Goal: Information Seeking & Learning: Learn about a topic

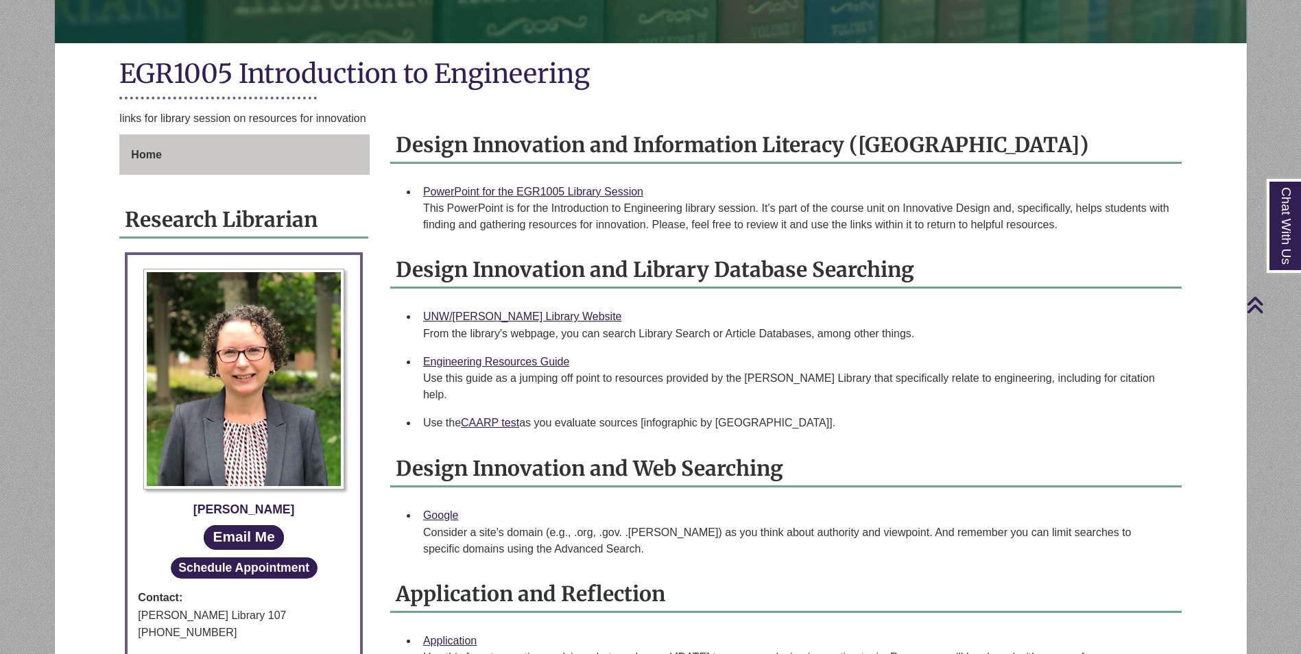
scroll to position [286, 0]
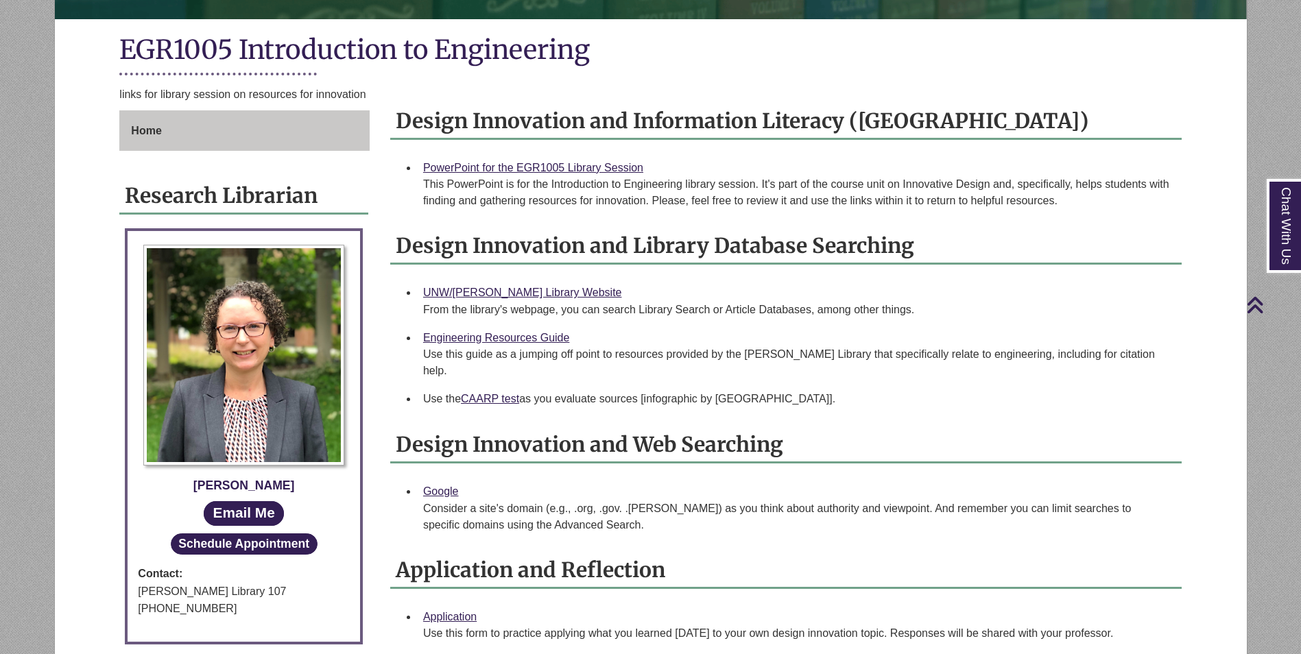
drag, startPoint x: 405, startPoint y: 160, endPoint x: 407, endPoint y: 171, distance: 11.8
click at [418, 171] on li "PowerPoint for the EGR1005 Library Session This PowerPoint is for the Introduct…" at bounding box center [797, 185] width 758 height 62
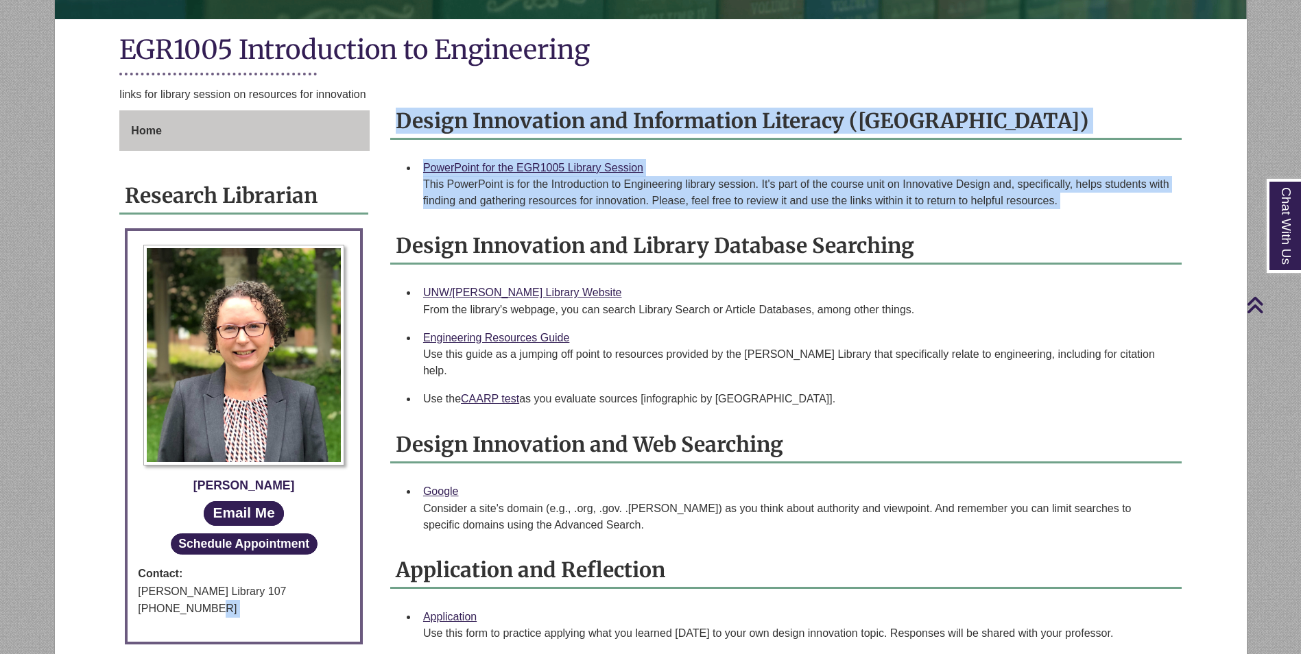
drag, startPoint x: 384, startPoint y: 240, endPoint x: 378, endPoint y: 259, distance: 20.2
click at [378, 259] on div "Home Research Librarian Ruth McGuire Email Me Schedule Appointment Contact: Ber…" at bounding box center [650, 408] width 1082 height 596
drag, startPoint x: 378, startPoint y: 259, endPoint x: 382, endPoint y: 252, distance: 8.6
click at [382, 252] on div "Design Innovation and Information Literacy (IL) PowerPoint for the EGR1005 Libr…" at bounding box center [786, 405] width 812 height 603
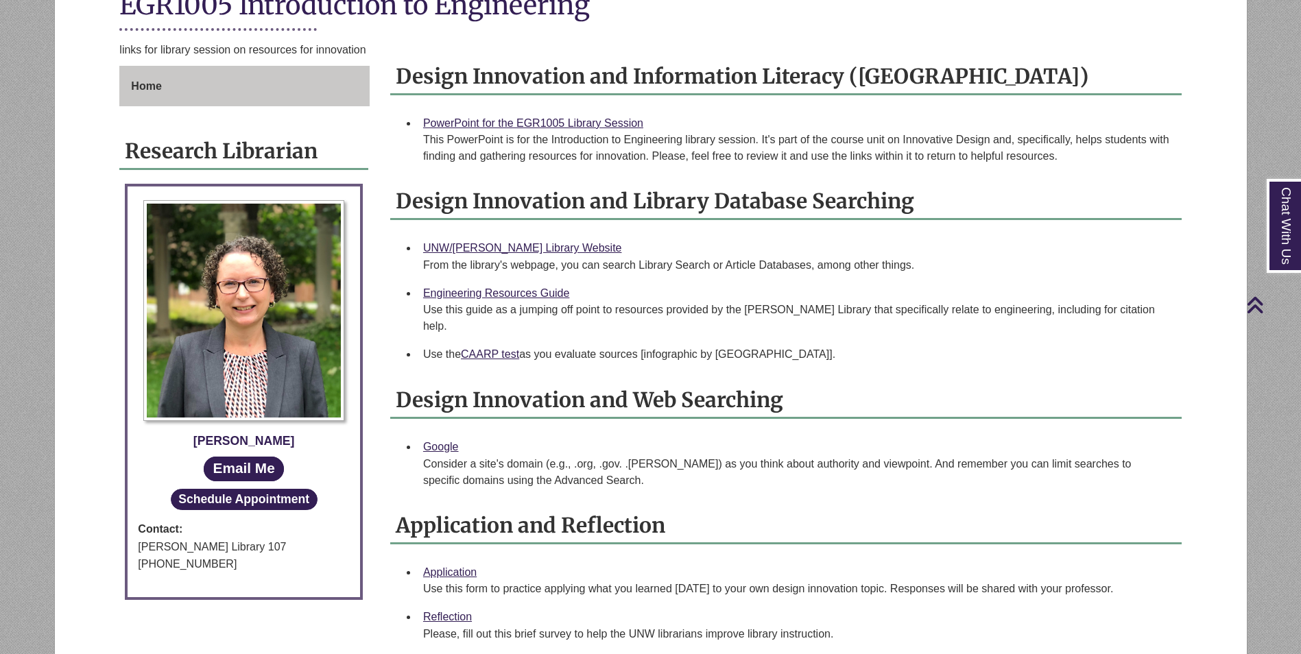
scroll to position [354, 0]
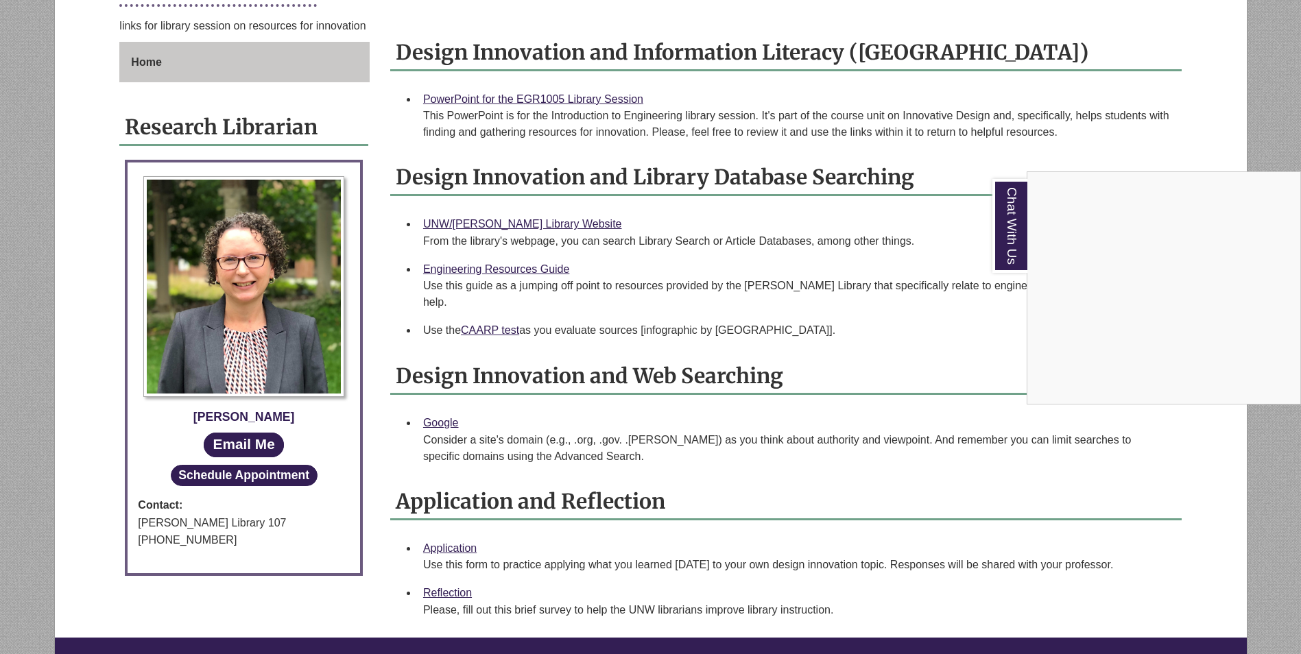
drag, startPoint x: 399, startPoint y: 226, endPoint x: 395, endPoint y: 263, distance: 36.6
click at [395, 263] on div "Chat With Us" at bounding box center [650, 327] width 1301 height 654
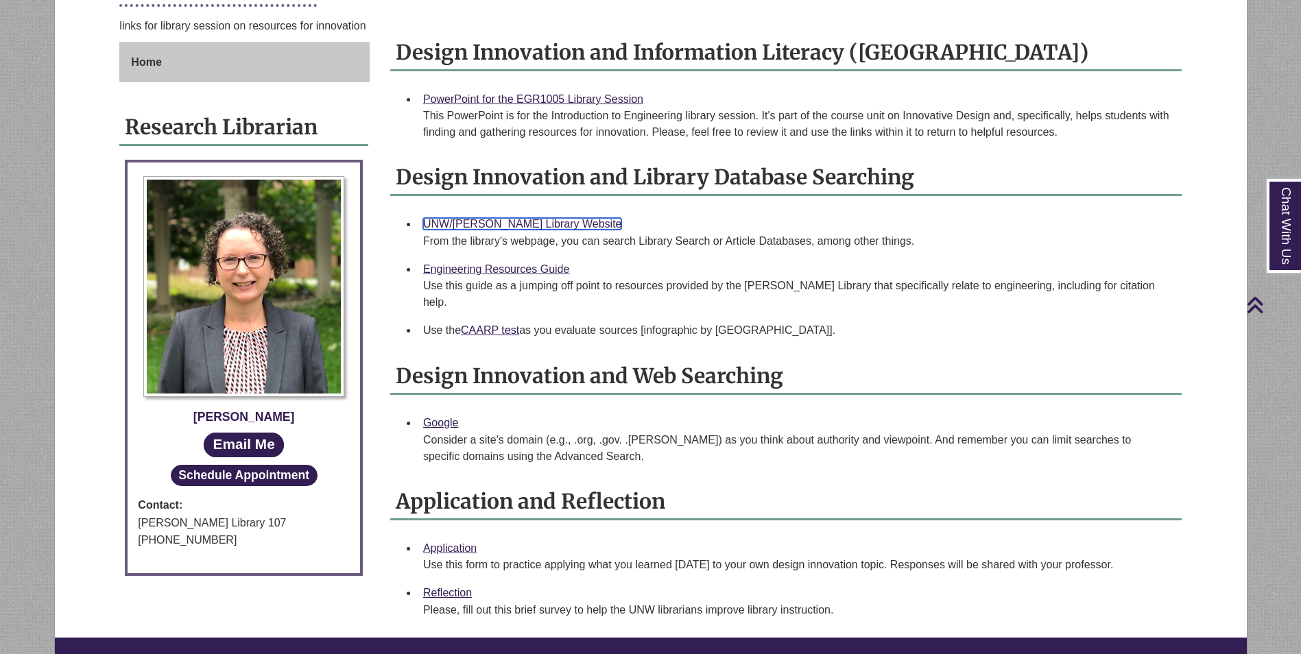
click at [573, 223] on link "UNW/Berntsen Library Website" at bounding box center [522, 224] width 199 height 12
click at [396, 409] on ul "Google Consider a site's domain (e.g., .org, .gov. .edu) as you think about aut…" at bounding box center [786, 440] width 780 height 62
drag, startPoint x: 400, startPoint y: 95, endPoint x: 397, endPoint y: 105, distance: 10.6
click at [397, 105] on ul "PowerPoint for the EGR1005 Library Session This PowerPoint is for the Introduct…" at bounding box center [786, 116] width 780 height 62
drag, startPoint x: 394, startPoint y: 226, endPoint x: 387, endPoint y: 220, distance: 9.3
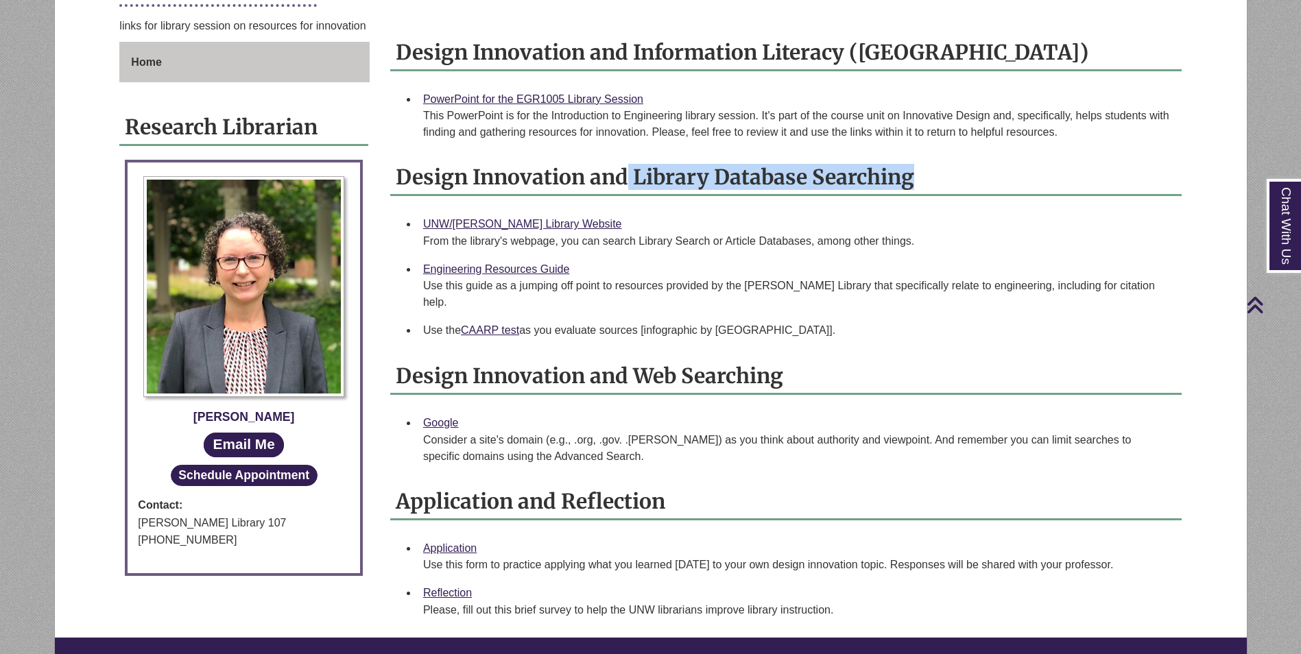
click at [387, 220] on div "Design Innovation and Information Literacy (IL) PowerPoint for the EGR1005 Libr…" at bounding box center [786, 336] width 812 height 603
drag, startPoint x: 387, startPoint y: 220, endPoint x: 403, endPoint y: 264, distance: 46.9
click at [403, 264] on ul "UNW/Berntsen Library Website From the library's webpage, you can search Library…" at bounding box center [786, 263] width 780 height 106
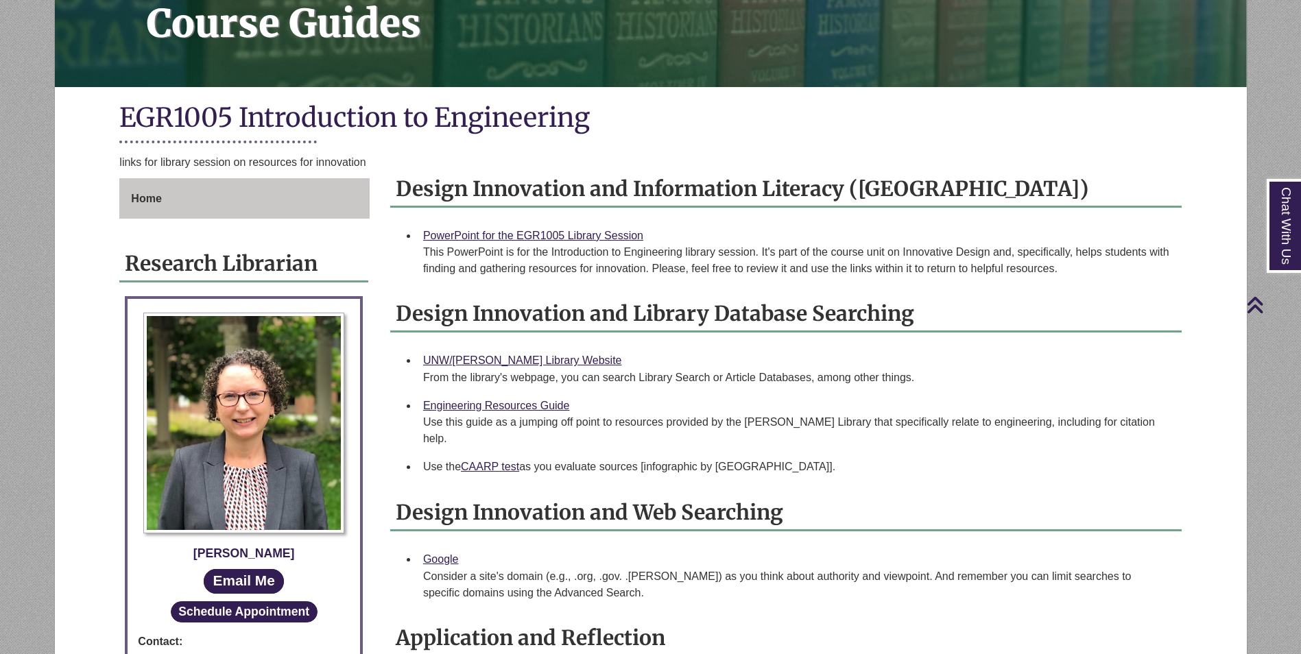
scroll to position [0, 0]
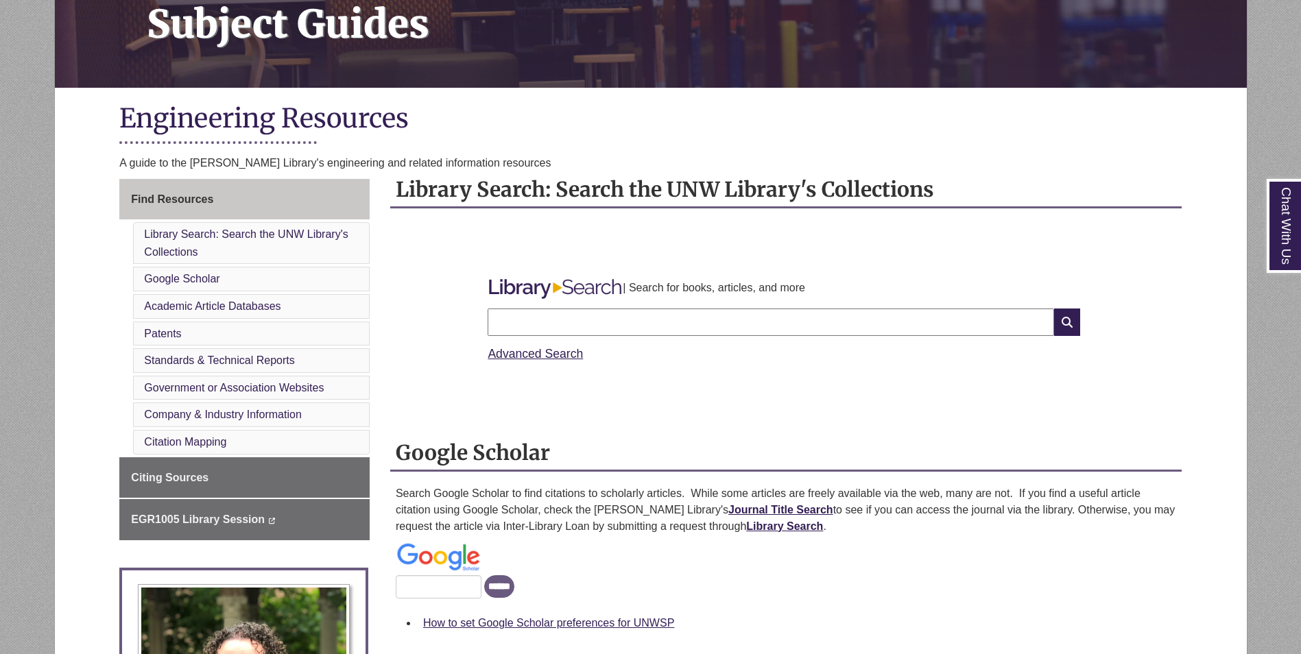
scroll to position [274, 0]
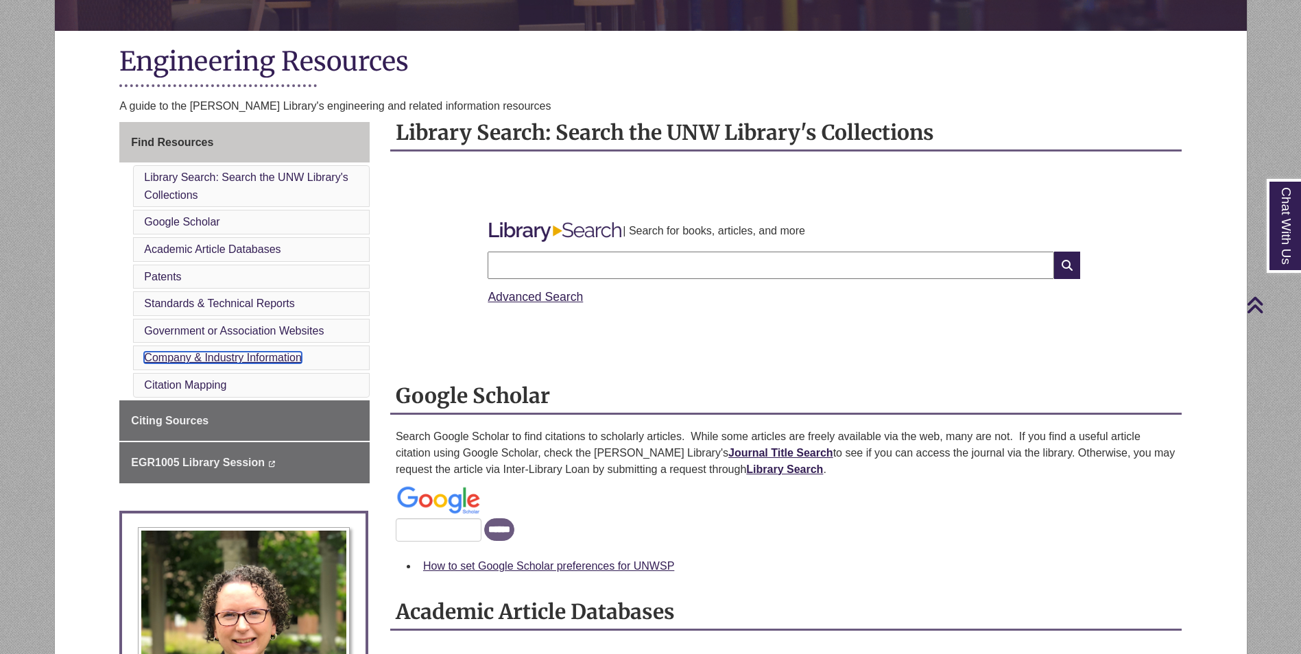
click at [171, 357] on link "Company & Industry Information" at bounding box center [222, 358] width 157 height 12
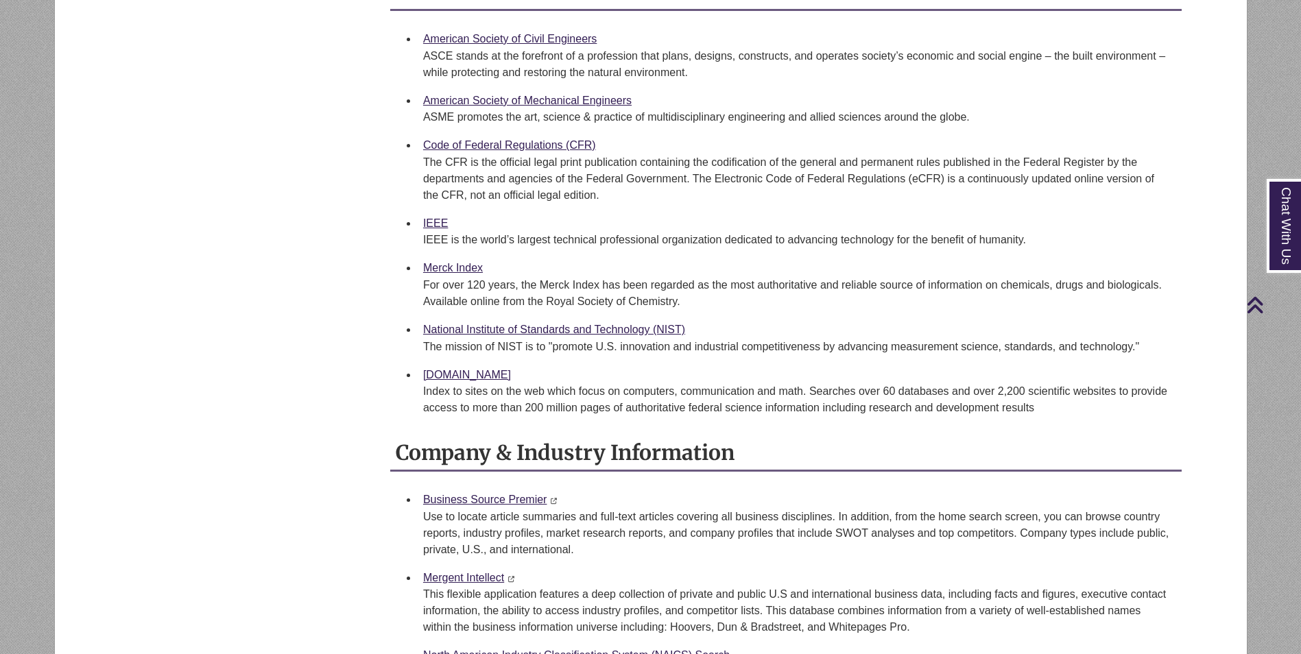
scroll to position [1984, 0]
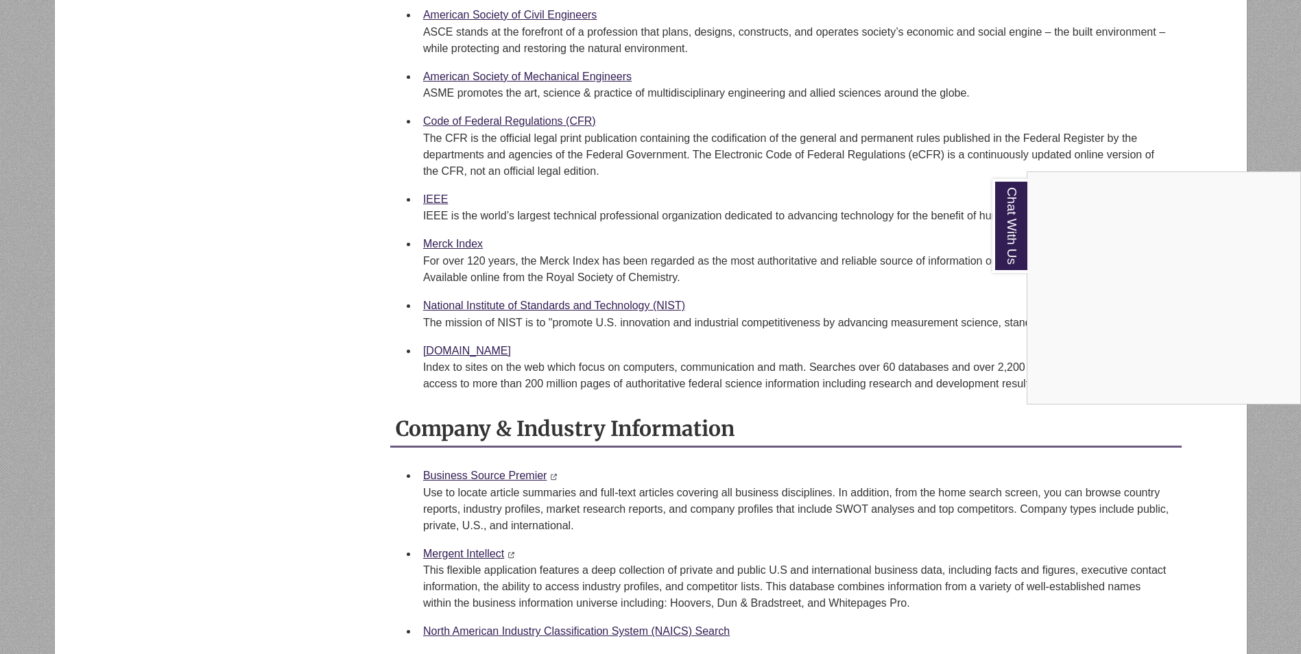
click at [398, 237] on div "Chat With Us" at bounding box center [650, 327] width 1301 height 654
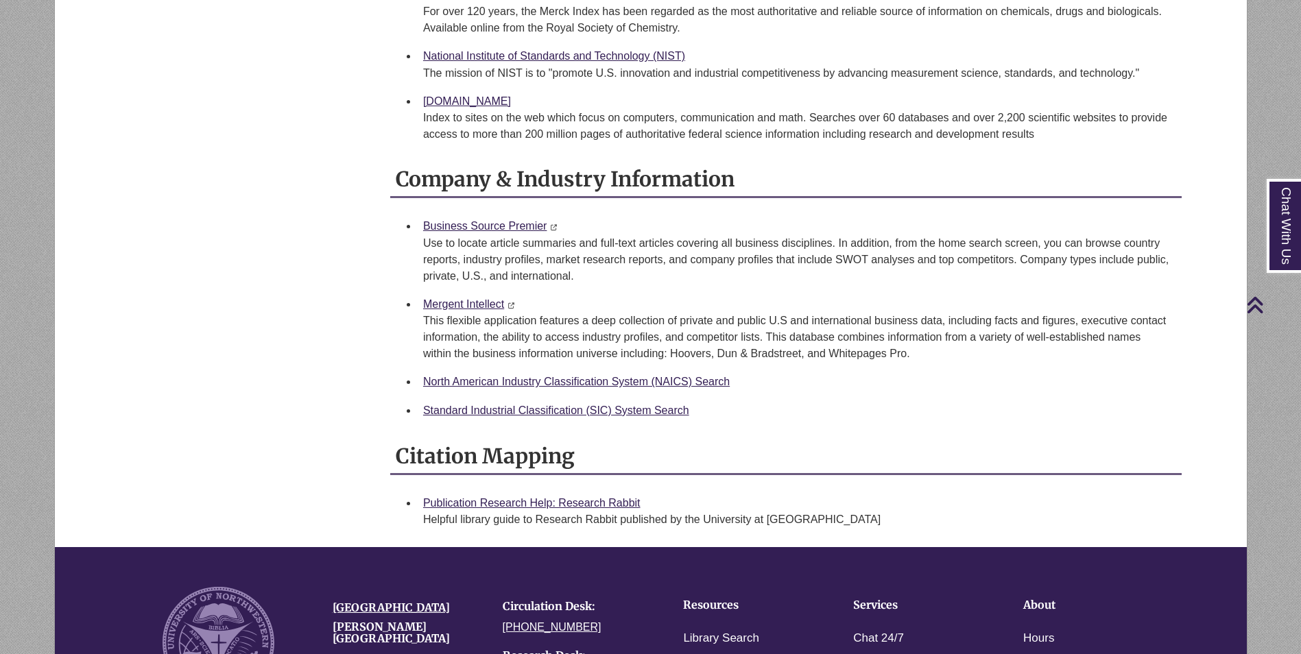
scroll to position [2259, 0]
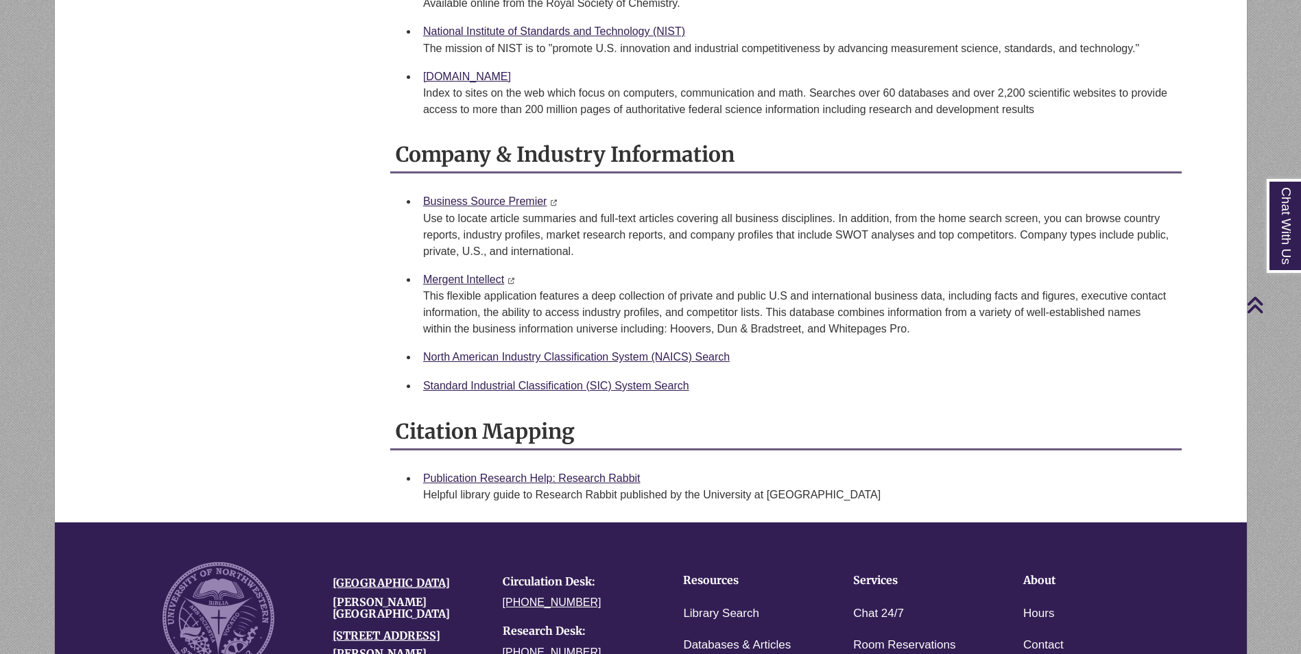
drag, startPoint x: 350, startPoint y: 273, endPoint x: 358, endPoint y: 333, distance: 60.9
drag, startPoint x: 419, startPoint y: 278, endPoint x: 398, endPoint y: 282, distance: 21.0
click at [398, 282] on ul "Business Source Premier This link opens in a new window This link opens in a ne…" at bounding box center [786, 265] width 780 height 156
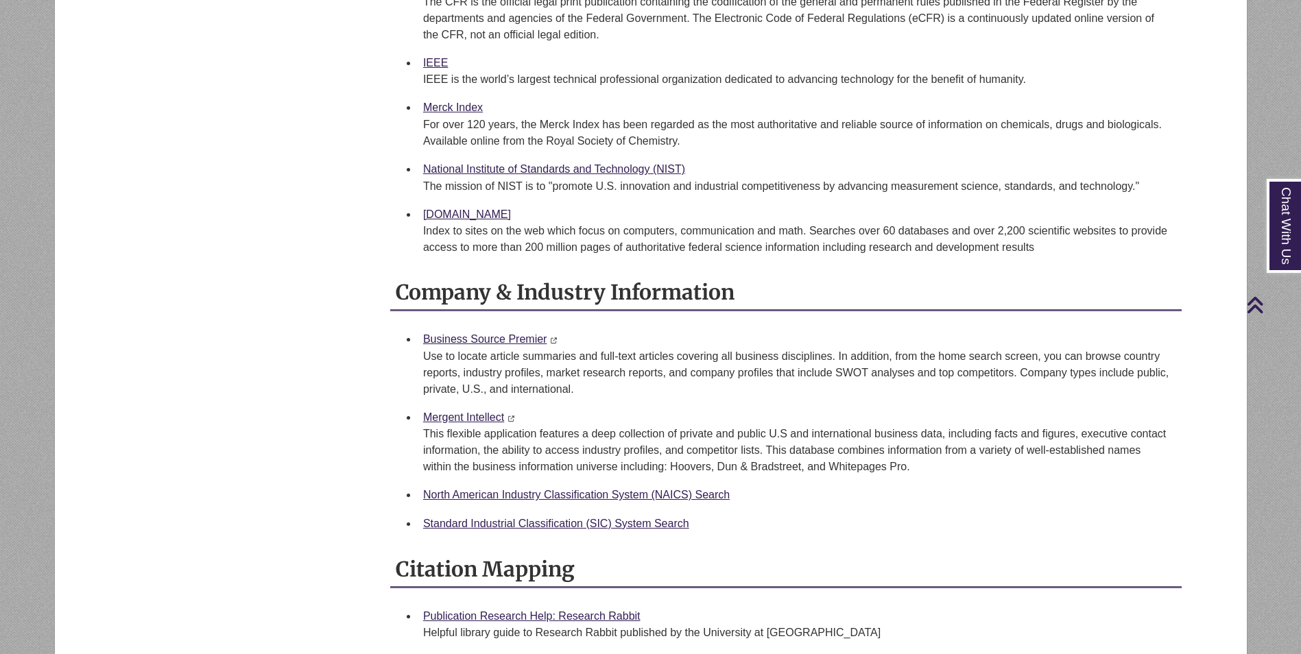
scroll to position [2113, 0]
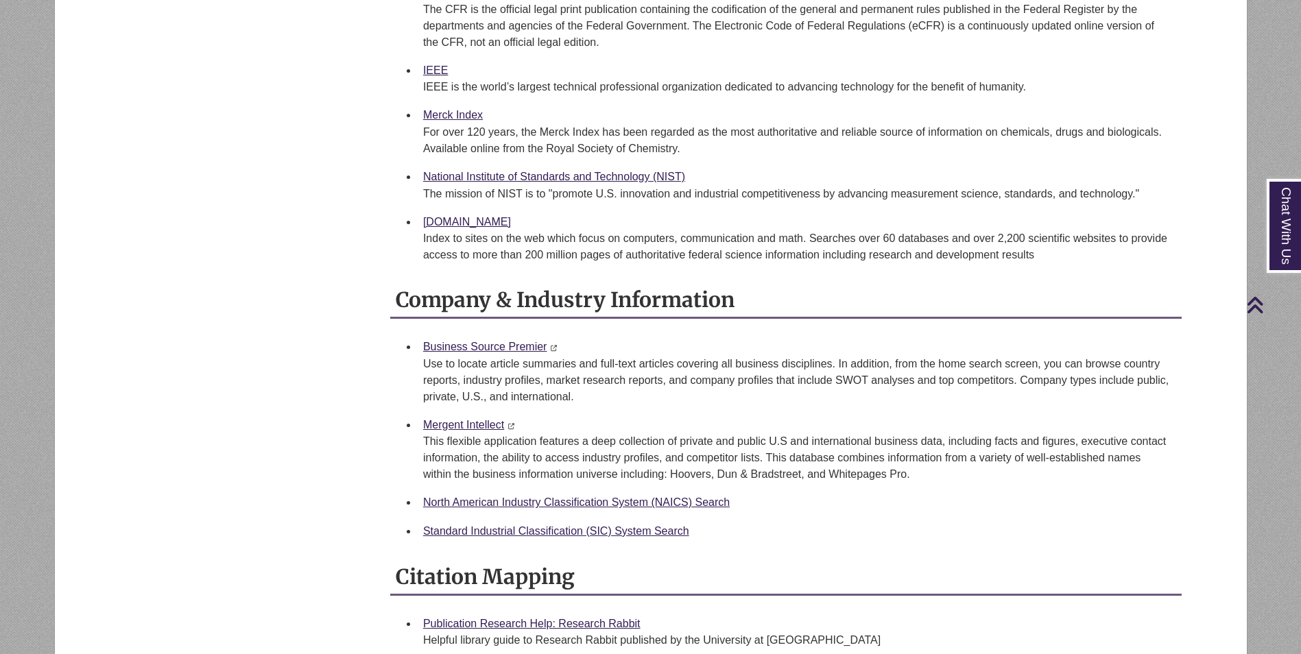
drag, startPoint x: 388, startPoint y: 202, endPoint x: 387, endPoint y: 195, distance: 7.7
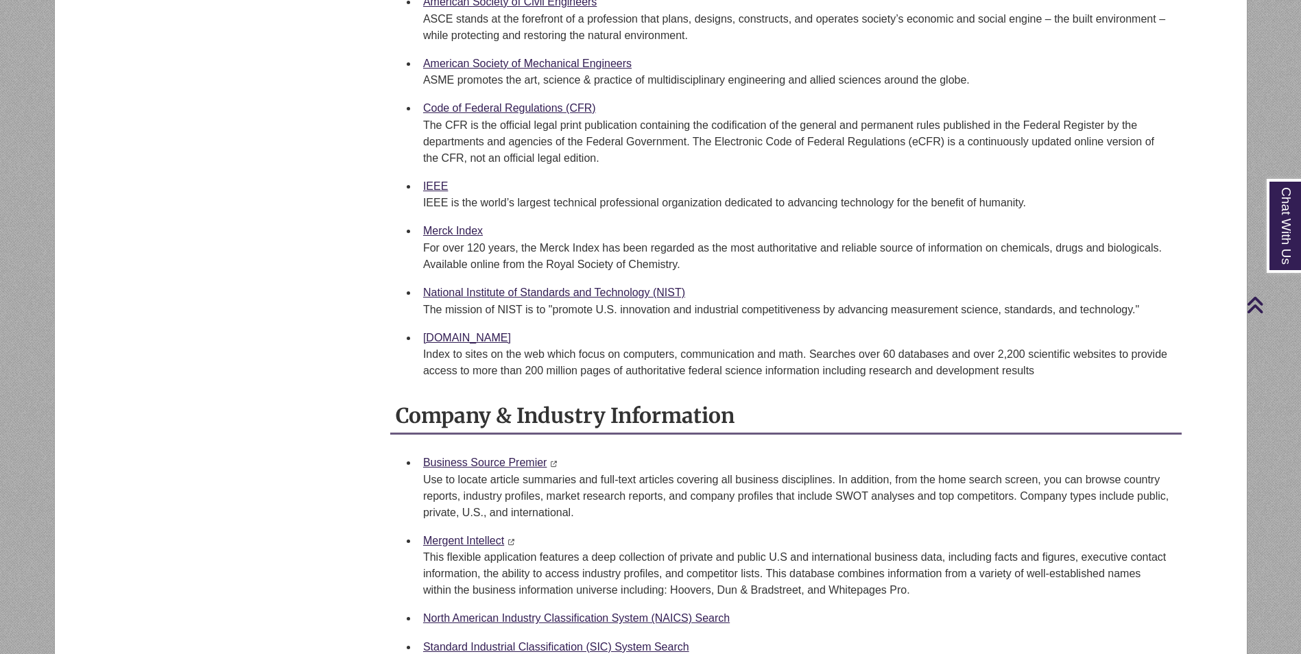
scroll to position [1976, 0]
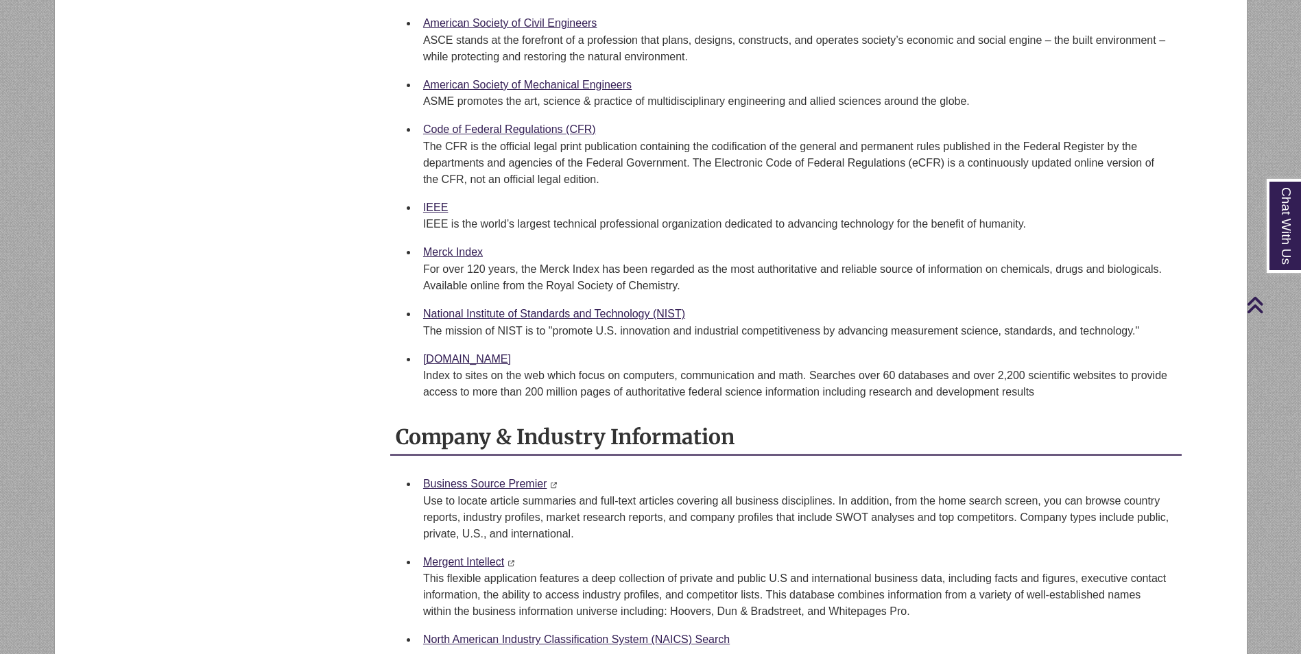
drag, startPoint x: 679, startPoint y: 250, endPoint x: 549, endPoint y: 256, distance: 130.4
click at [549, 256] on li "Merck Index For over 120 years, the Merck Index has been regarded as the most a…" at bounding box center [797, 269] width 758 height 62
drag, startPoint x: 549, startPoint y: 256, endPoint x: 760, endPoint y: 267, distance: 212.2
click at [760, 267] on div "For over 120 years, the Merck Index has been regarded as the most authoritative…" at bounding box center [796, 277] width 747 height 33
drag, startPoint x: 402, startPoint y: 271, endPoint x: 400, endPoint y: 278, distance: 7.4
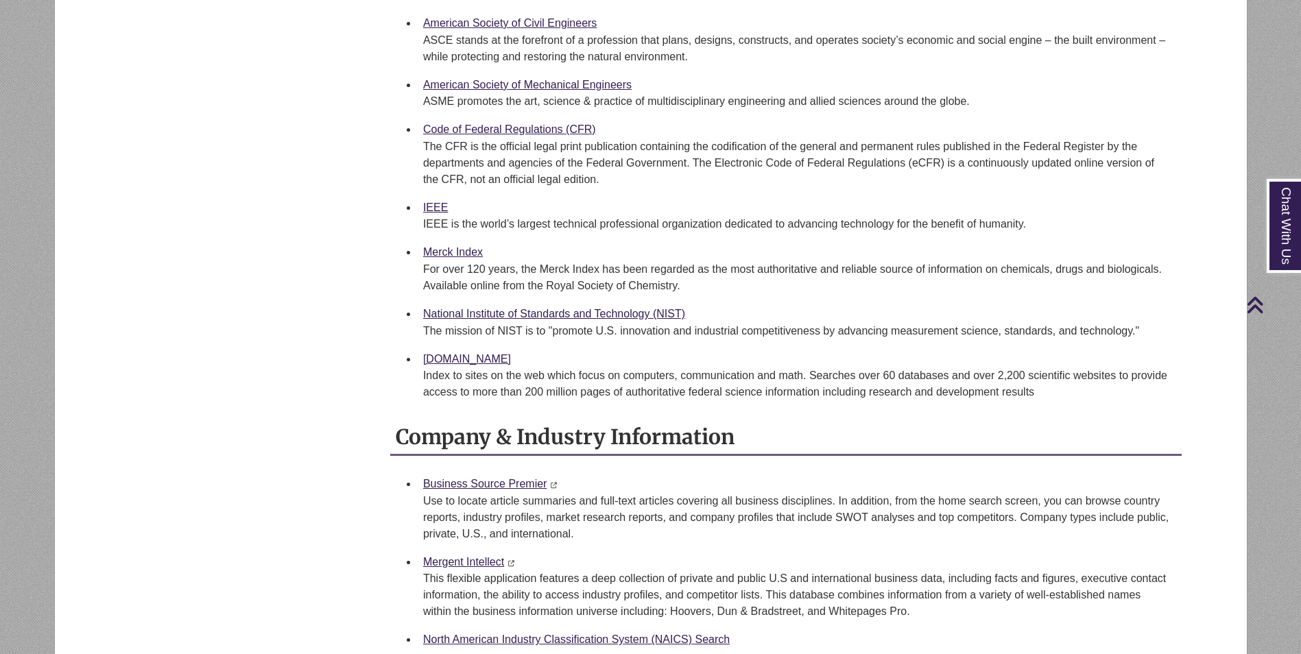
click at [400, 278] on ul "American Society of Civil Engineers ASCE stands at the forefront of a professio…" at bounding box center [786, 207] width 780 height 397
drag, startPoint x: 387, startPoint y: 208, endPoint x: 381, endPoint y: 245, distance: 38.3
drag, startPoint x: 390, startPoint y: 206, endPoint x: 390, endPoint y: 215, distance: 8.9
click at [390, 215] on div "American Society of Civil Engineers ASCE stands at the forefront of a professio…" at bounding box center [785, 207] width 791 height 397
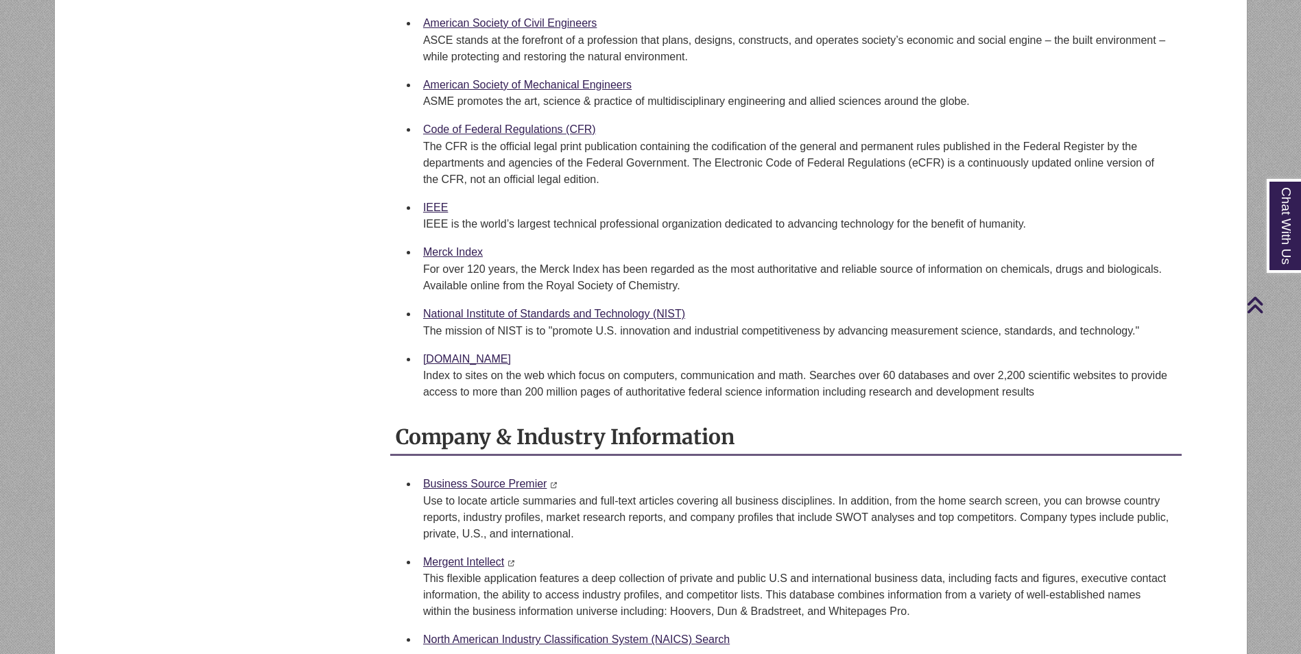
click at [393, 252] on div "American Society of Civil Engineers ASCE stands at the forefront of a professio…" at bounding box center [785, 207] width 791 height 397
drag, startPoint x: 389, startPoint y: 78, endPoint x: 395, endPoint y: 89, distance: 12.3
click at [395, 89] on div "American Society of Civil Engineers ASCE stands at the forefront of a professio…" at bounding box center [785, 207] width 791 height 397
click at [392, 128] on div "American Society of Civil Engineers ASCE stands at the forefront of a professio…" at bounding box center [785, 207] width 791 height 397
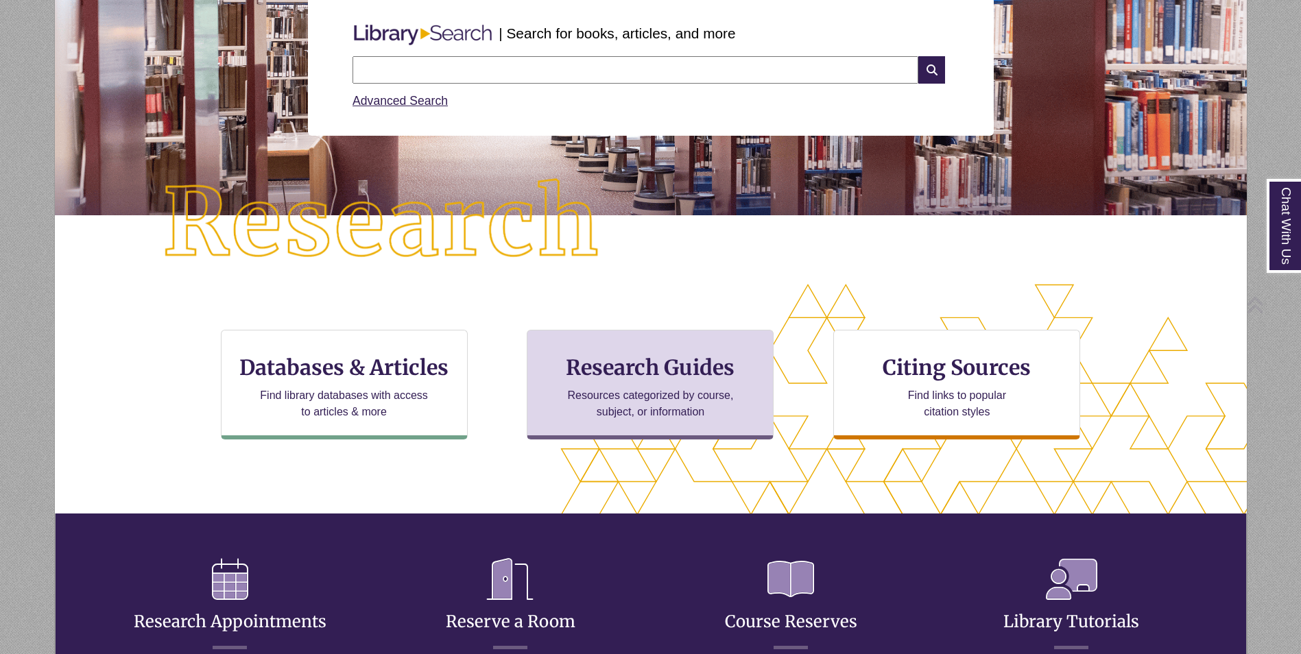
scroll to position [206, 0]
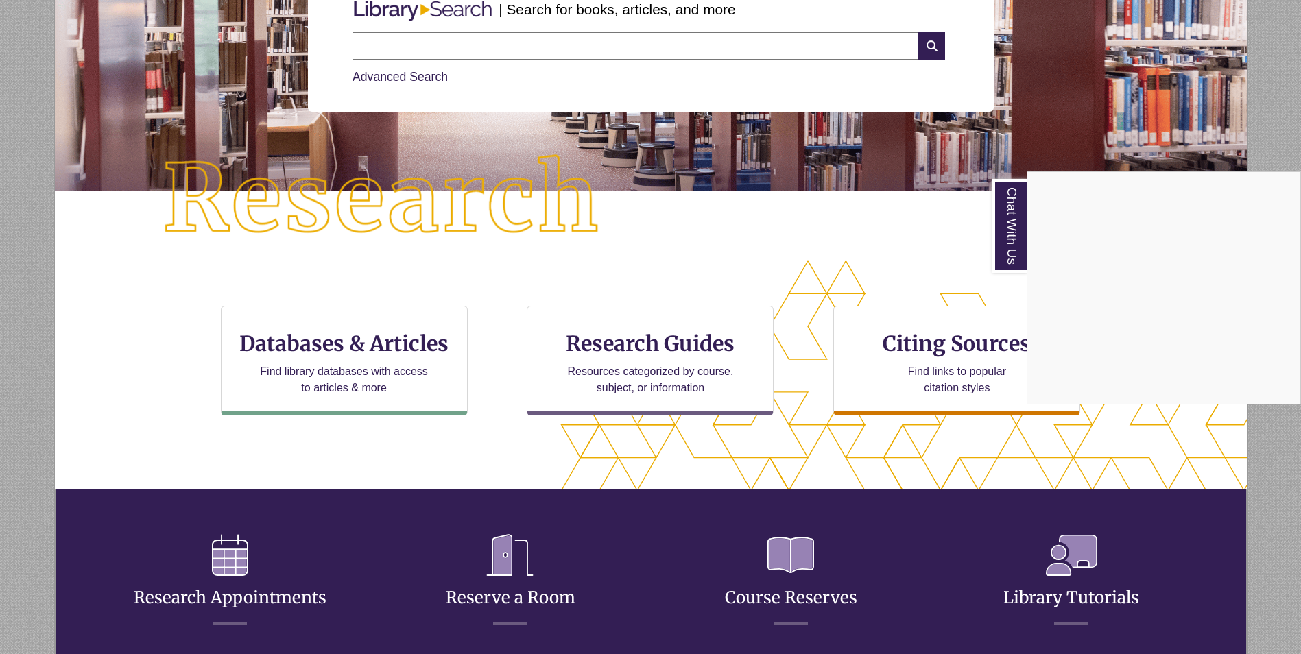
click at [734, 272] on div "Chat With Us" at bounding box center [650, 327] width 1301 height 654
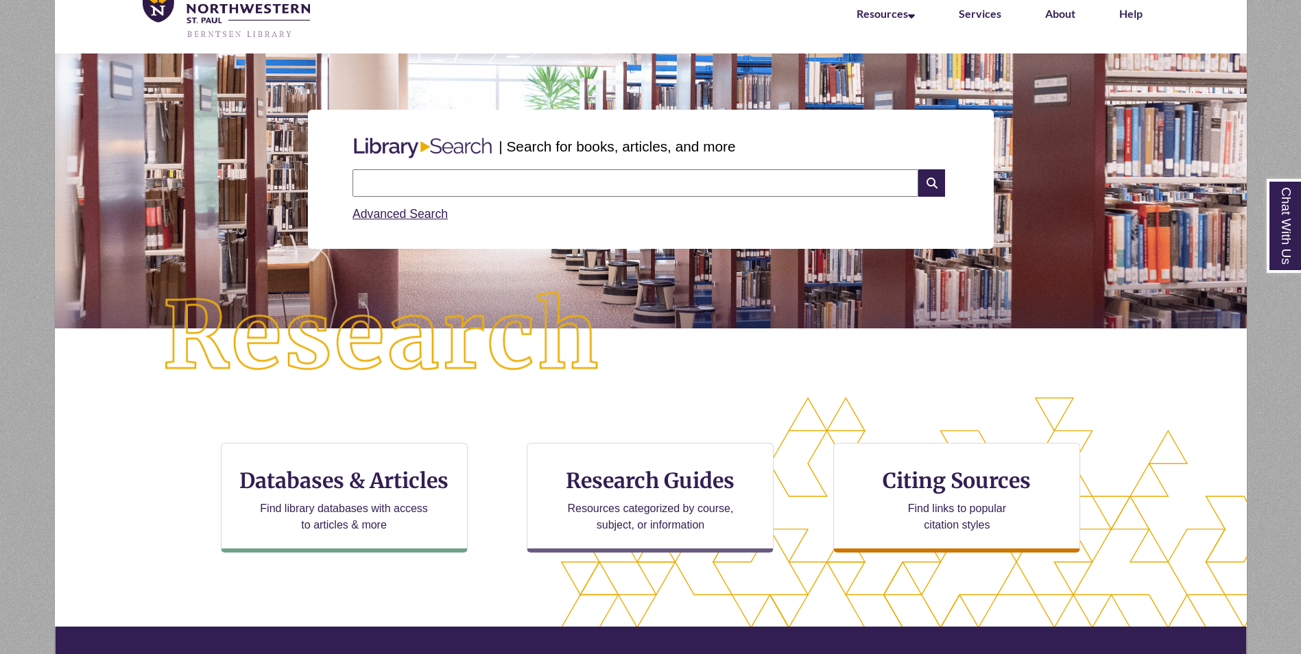
scroll to position [0, 0]
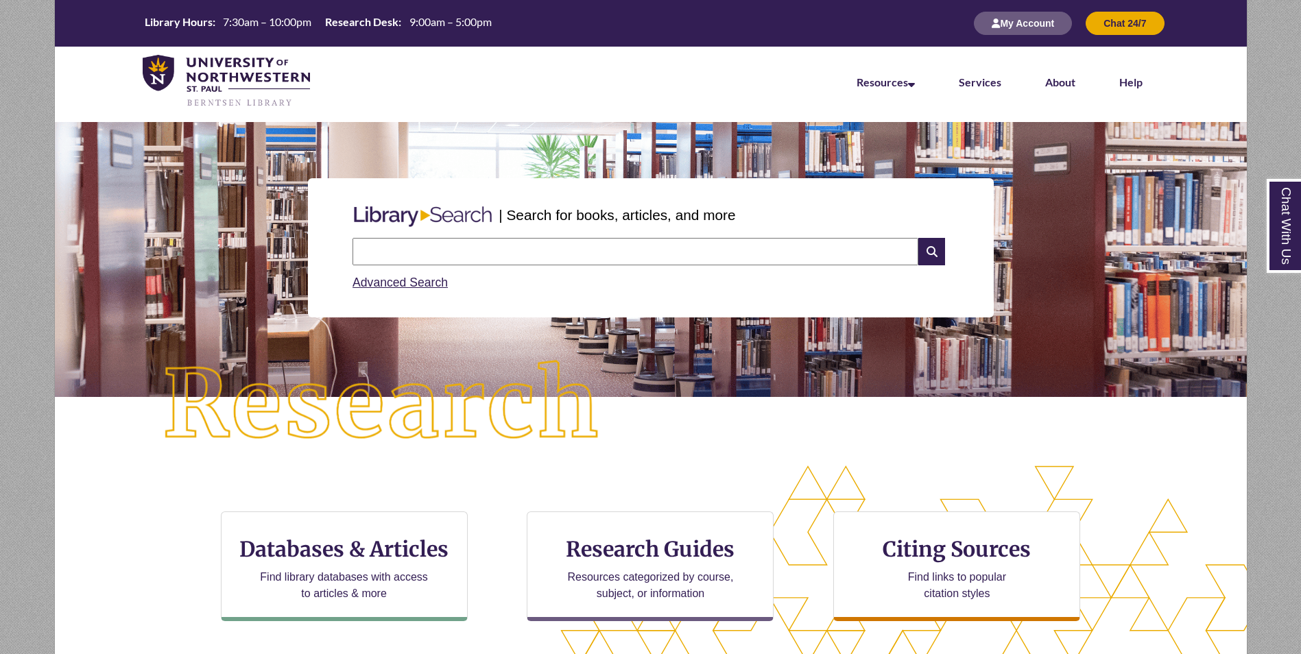
click at [443, 258] on input "text" at bounding box center [635, 251] width 566 height 27
click at [441, 260] on input "text" at bounding box center [635, 251] width 566 height 27
type input "**********"
click at [527, 287] on div "Advanced Search" at bounding box center [650, 278] width 596 height 27
click at [486, 262] on input "text" at bounding box center [635, 251] width 566 height 27
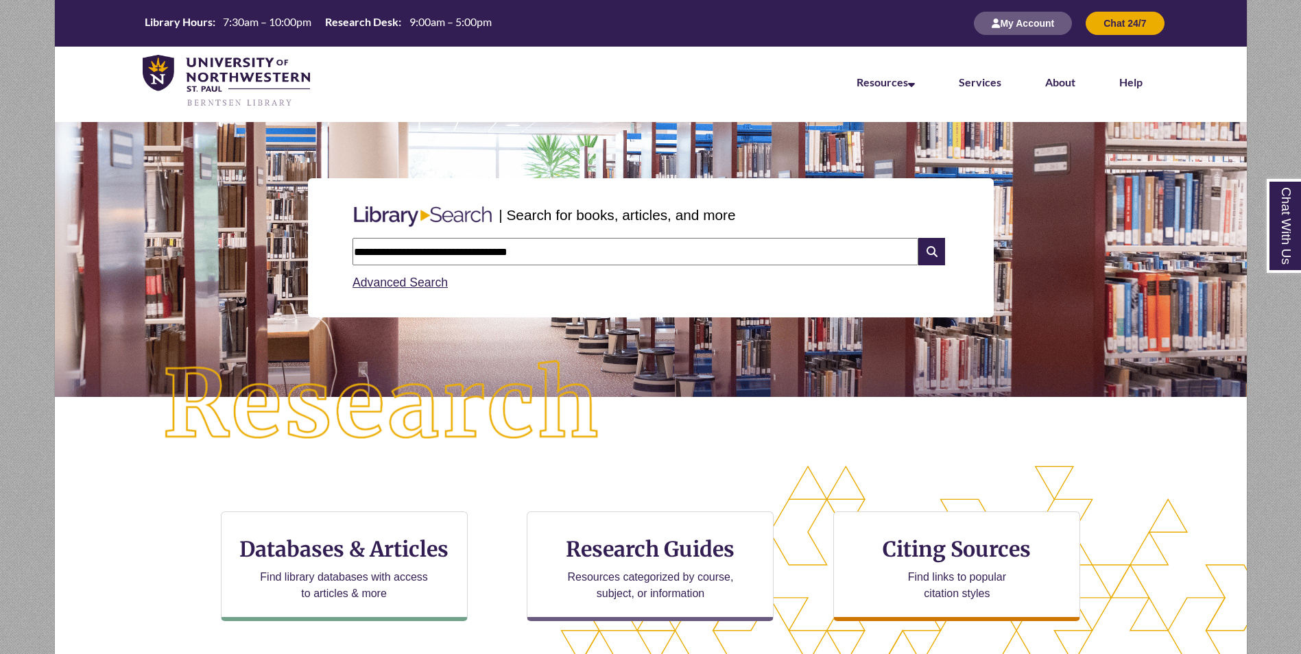
type input "**********"
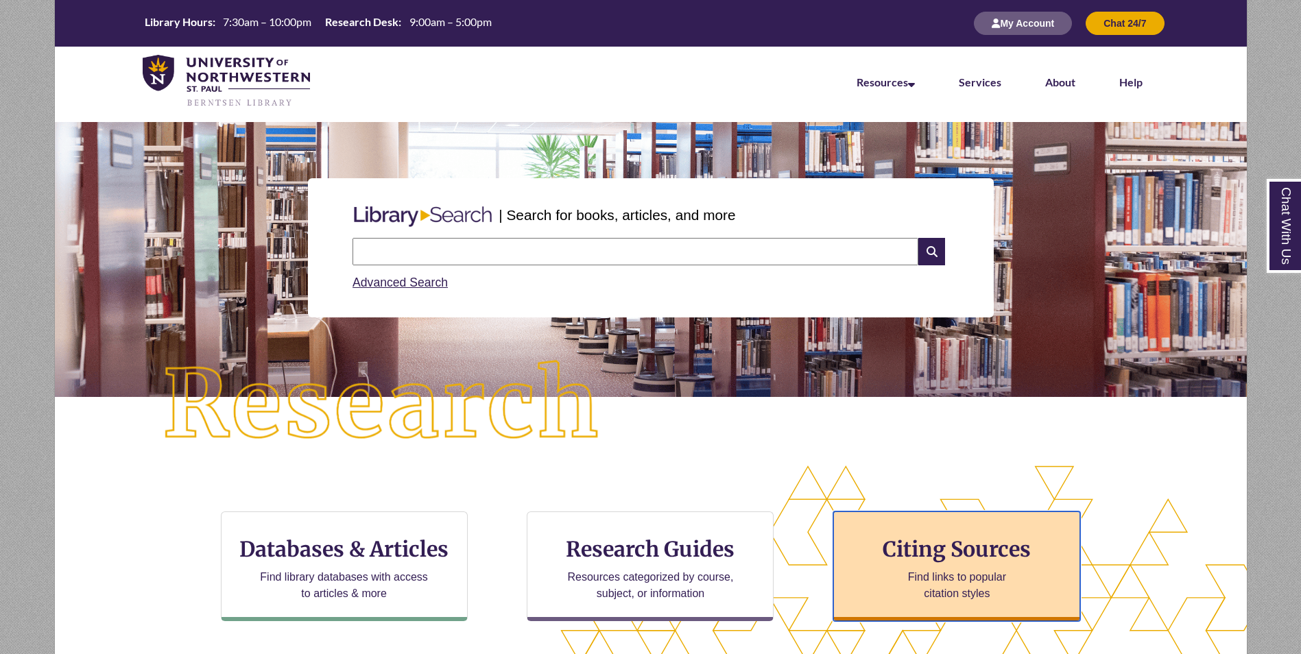
click at [933, 547] on h3 "Citing Sources" at bounding box center [957, 549] width 167 height 26
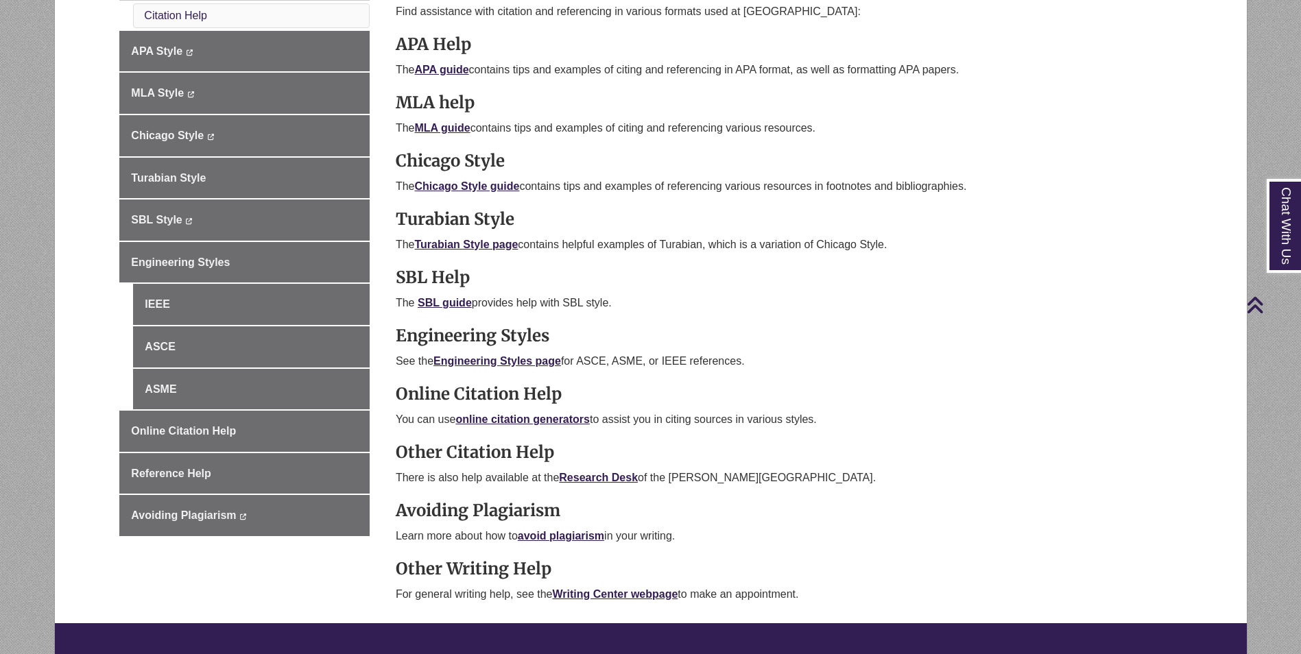
scroll to position [411, 0]
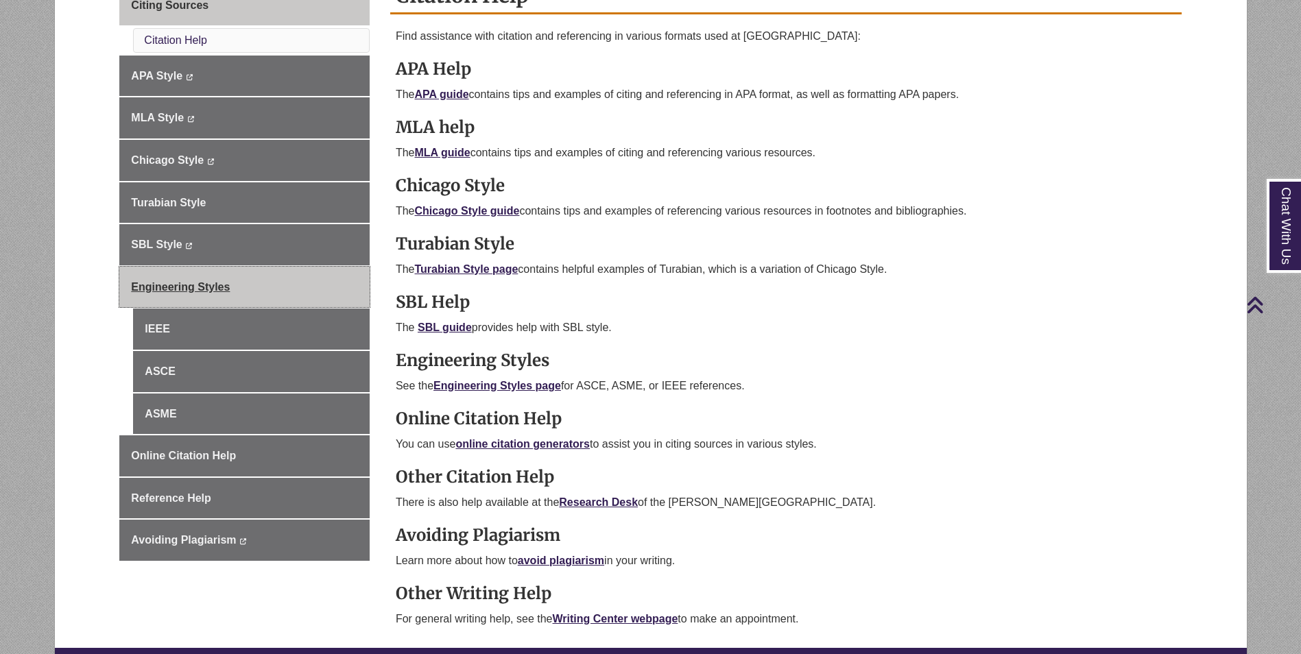
click at [178, 290] on span "Engineering Styles" at bounding box center [180, 287] width 99 height 12
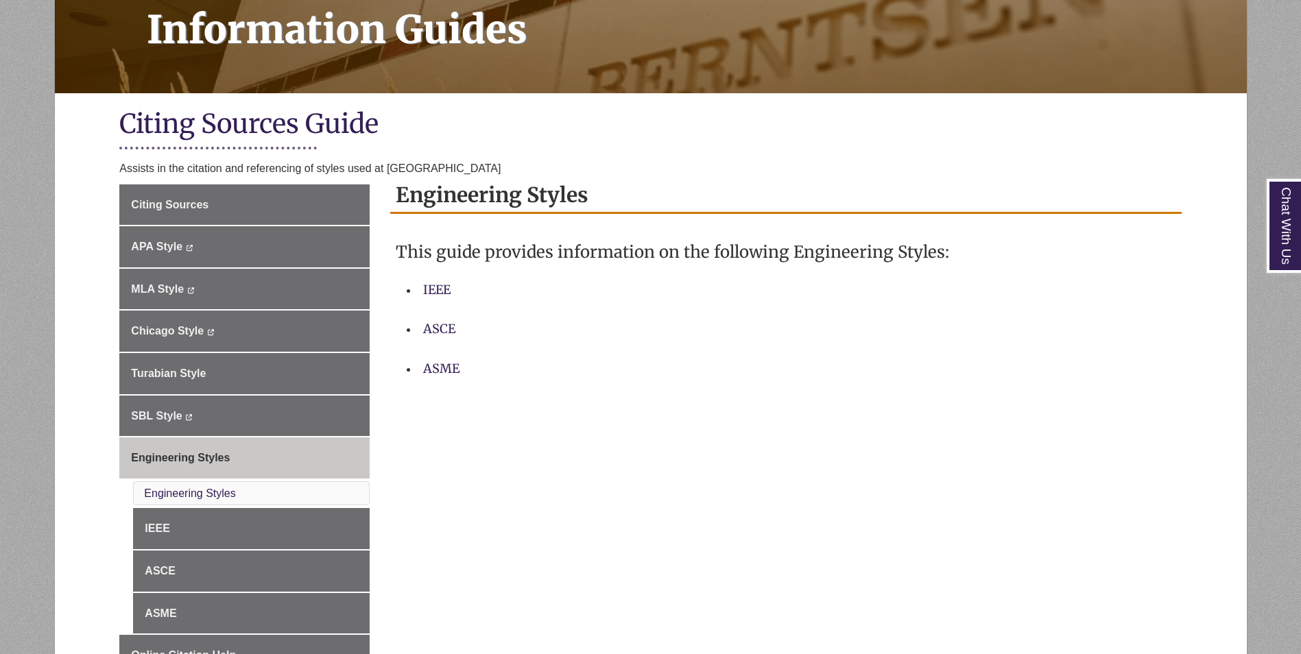
scroll to position [343, 0]
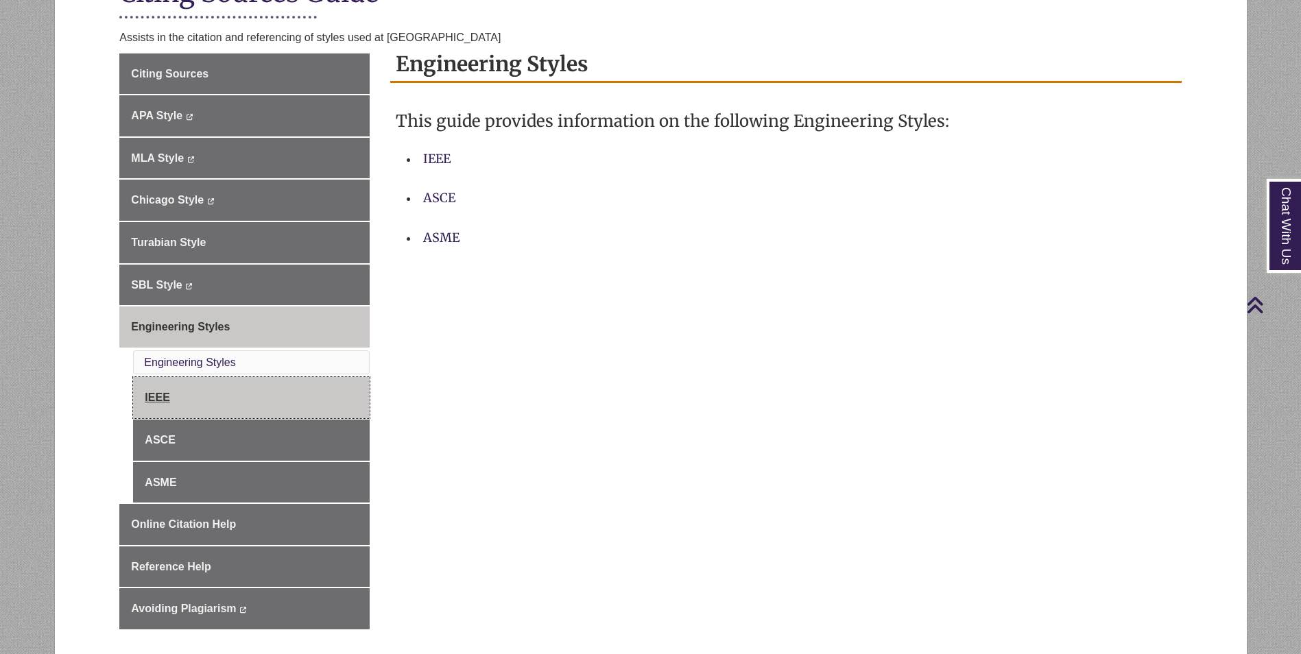
click at [265, 395] on link "IEEE" at bounding box center [251, 397] width 237 height 41
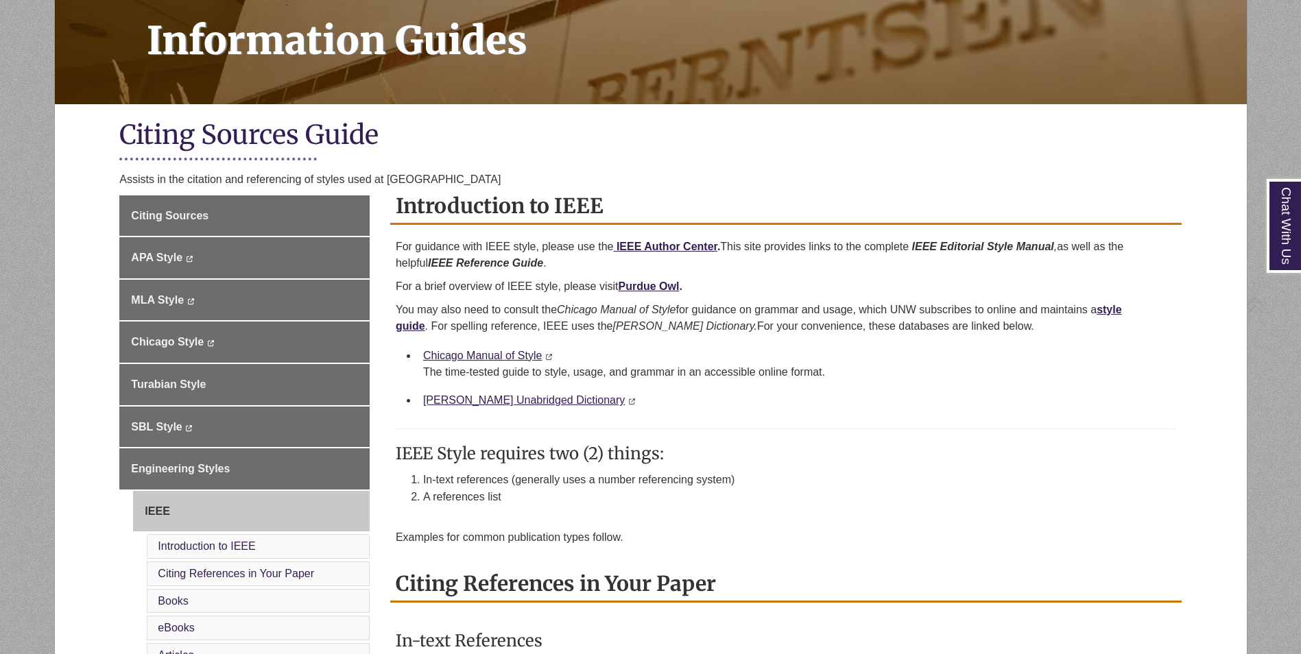
scroll to position [206, 0]
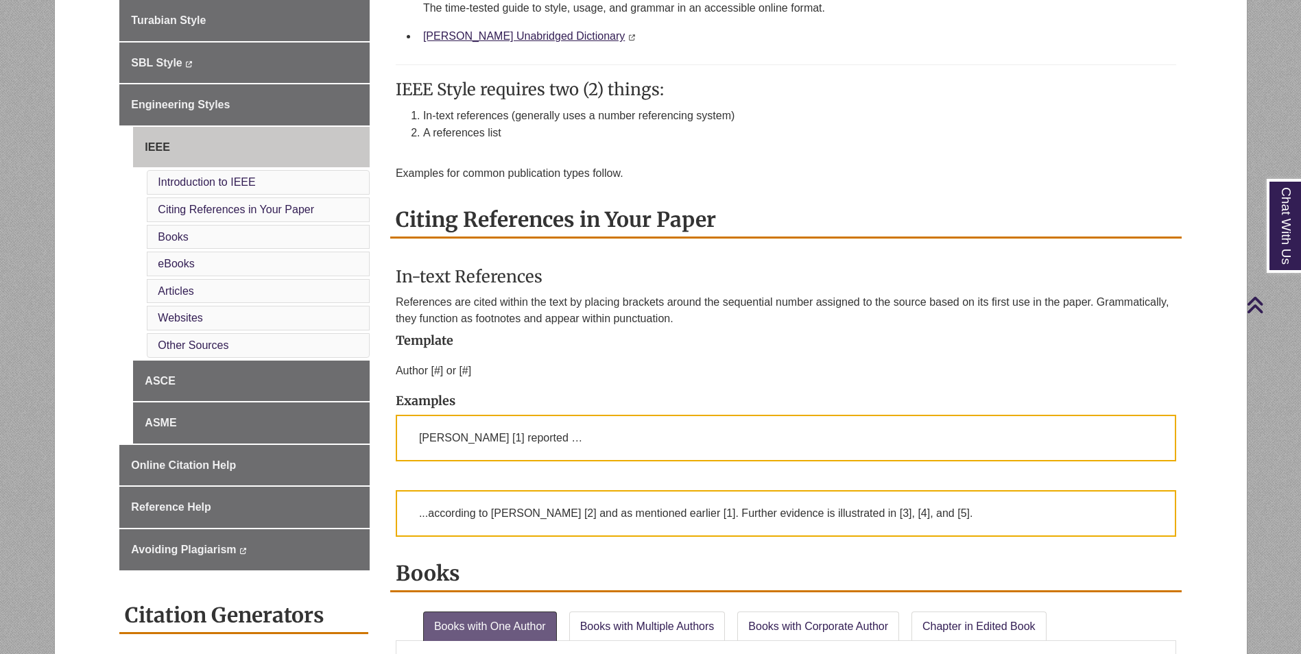
scroll to position [617, 0]
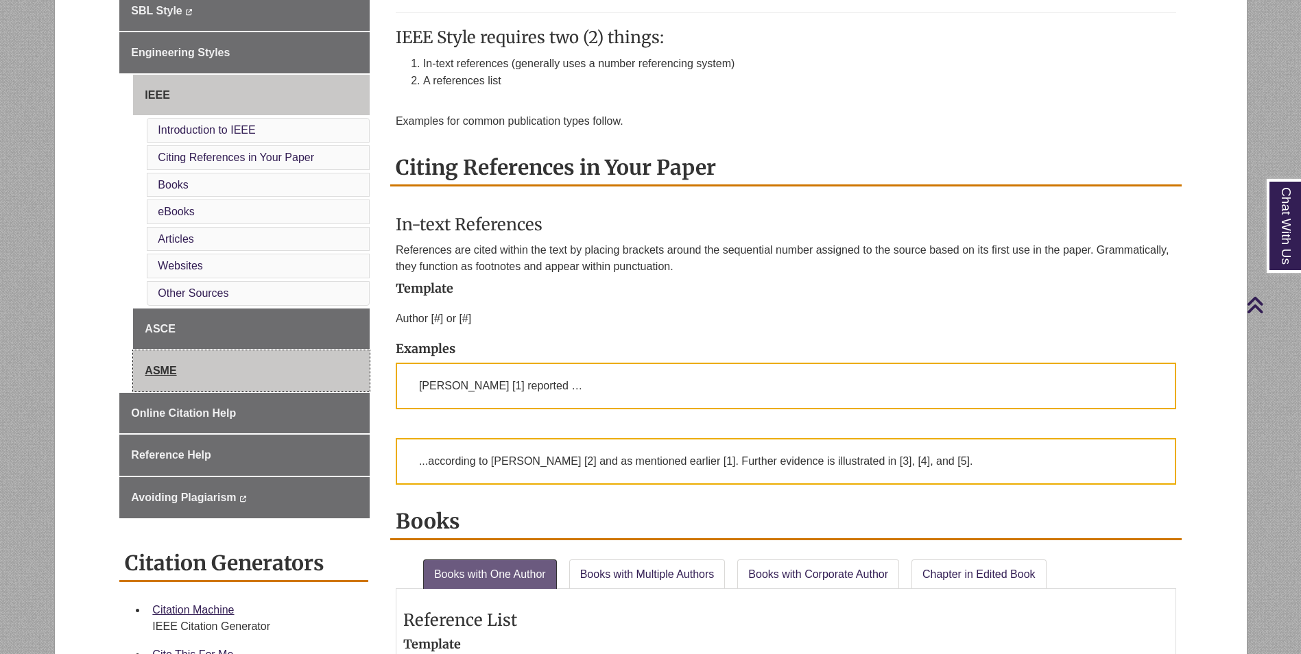
click at [245, 359] on link "ASME" at bounding box center [251, 370] width 237 height 41
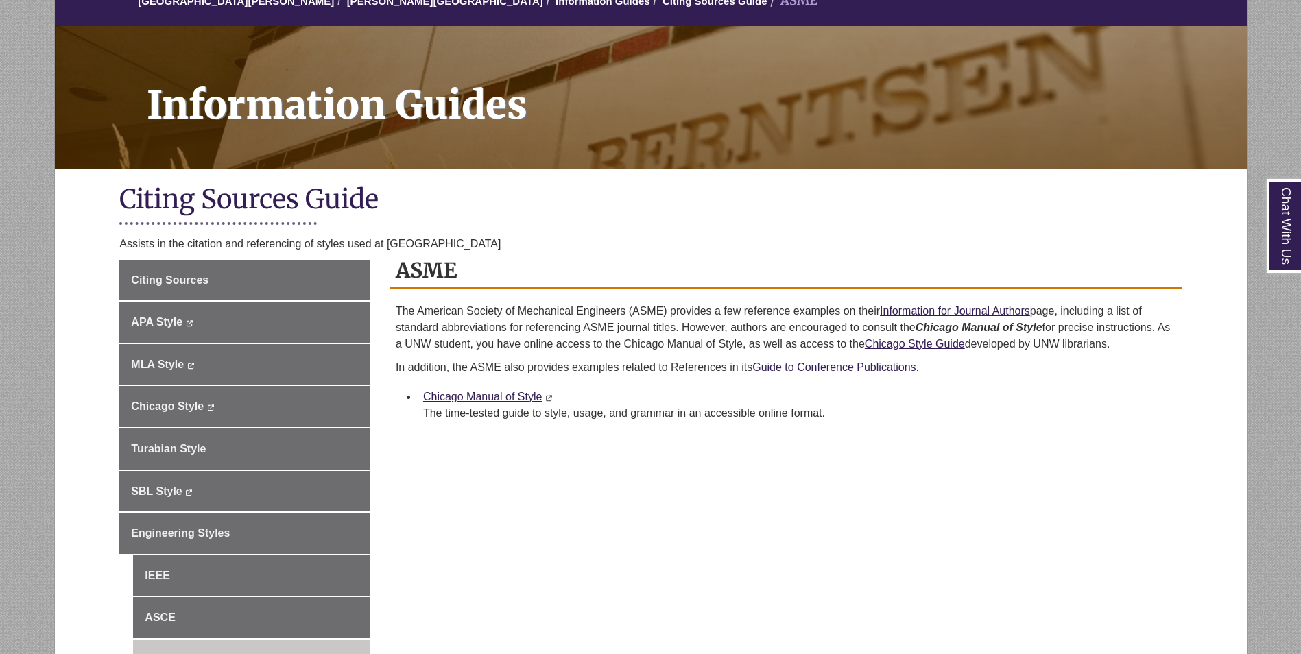
scroll to position [137, 0]
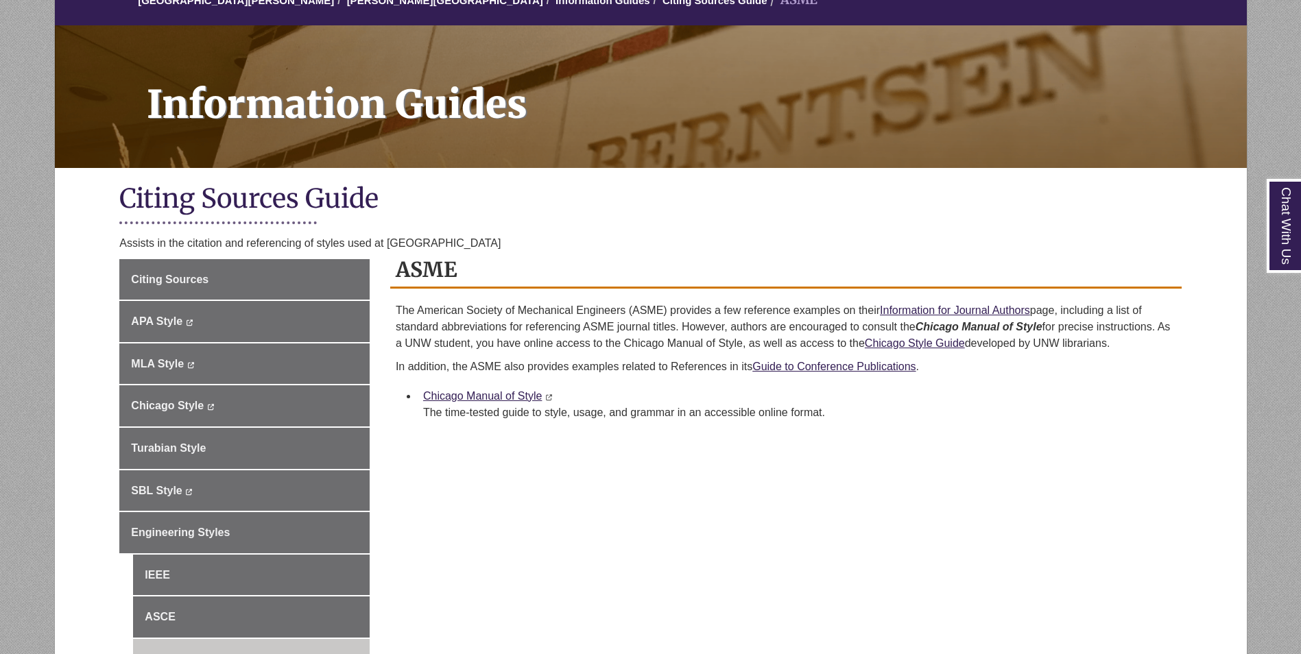
drag, startPoint x: 394, startPoint y: 307, endPoint x: 387, endPoint y: 309, distance: 7.2
click at [387, 309] on div "ASME The American Society of Mechanical Engineers (ASME) provides a few referen…" at bounding box center [786, 346] width 812 height 189
drag, startPoint x: 387, startPoint y: 309, endPoint x: 389, endPoint y: 327, distance: 18.0
click at [390, 327] on div "The American Society of Mechanical Engineers (ASME) provides a few reference ex…" at bounding box center [785, 364] width 791 height 125
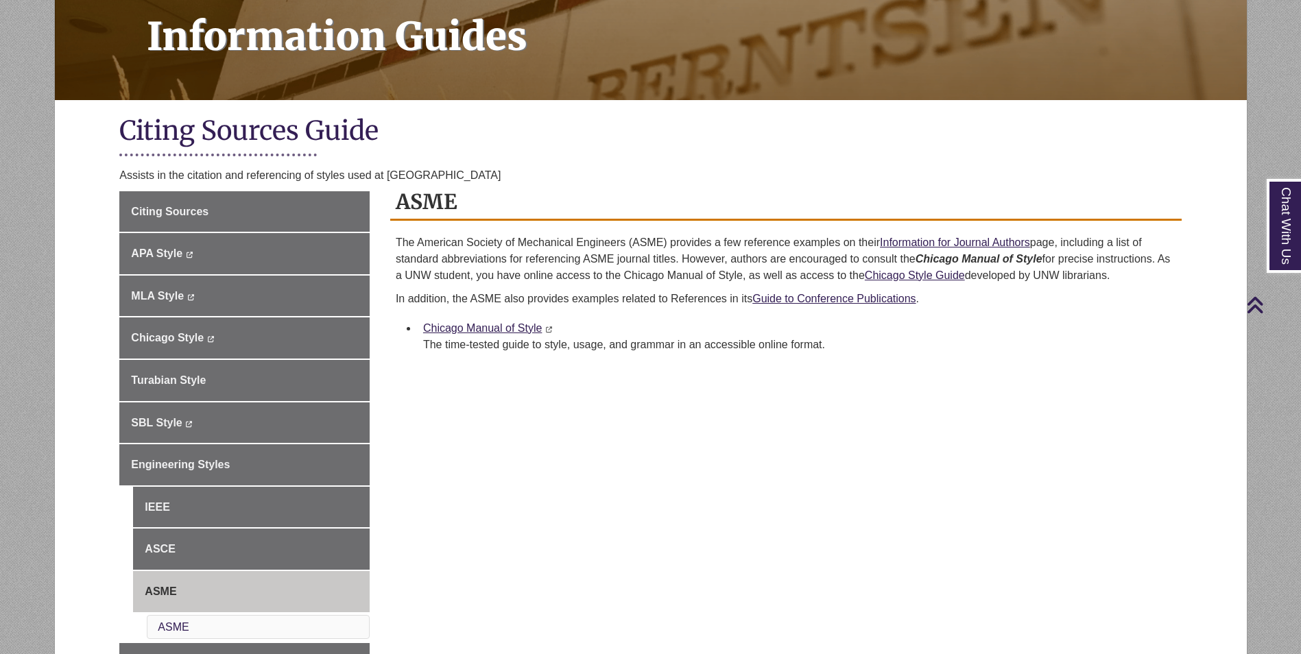
scroll to position [181, 0]
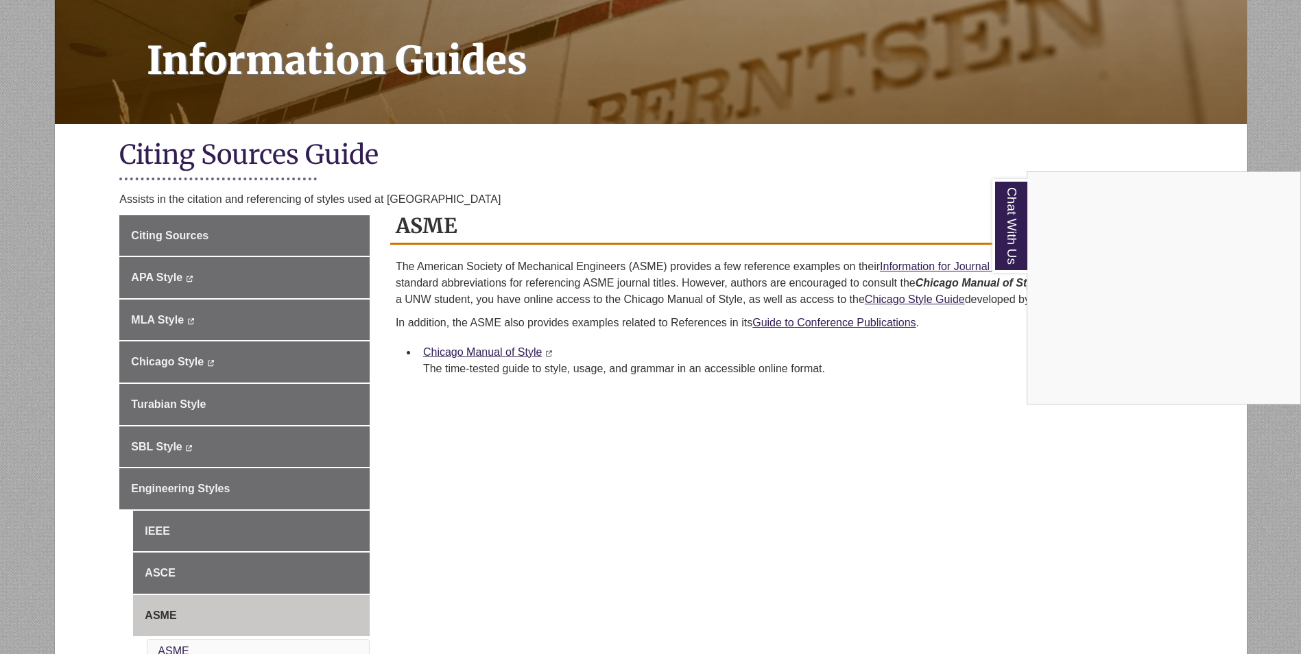
click at [437, 374] on div "Chat With Us" at bounding box center [650, 327] width 1301 height 654
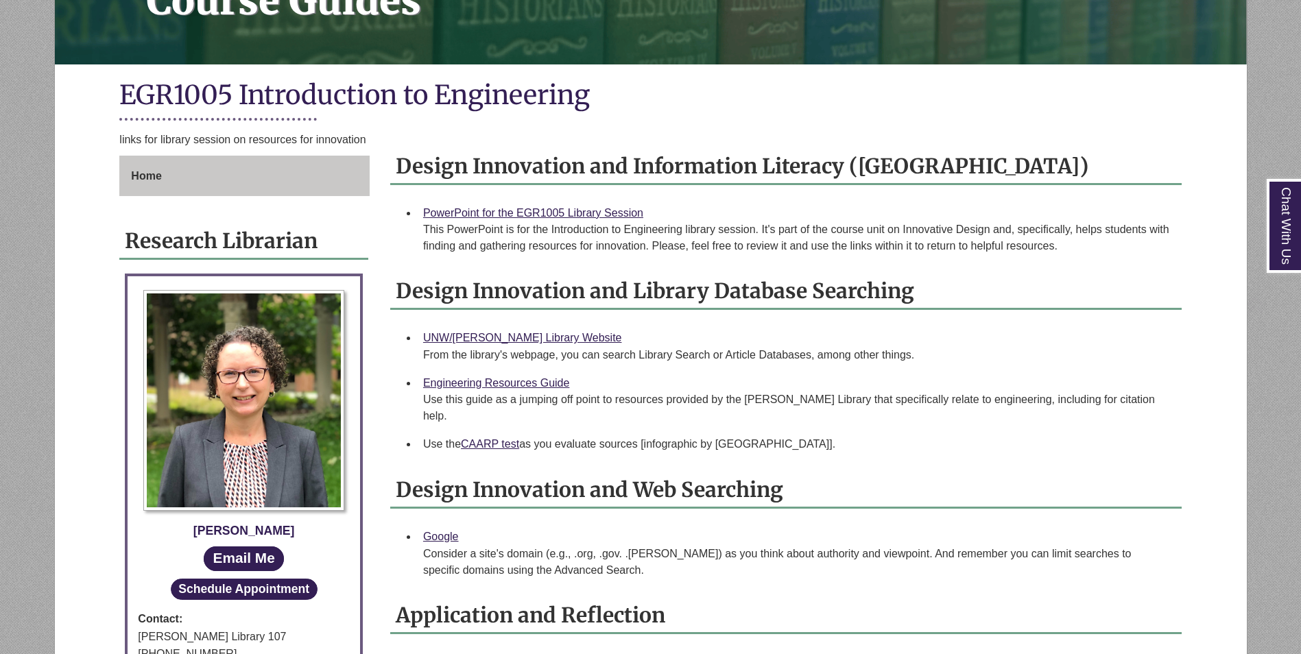
scroll to position [343, 0]
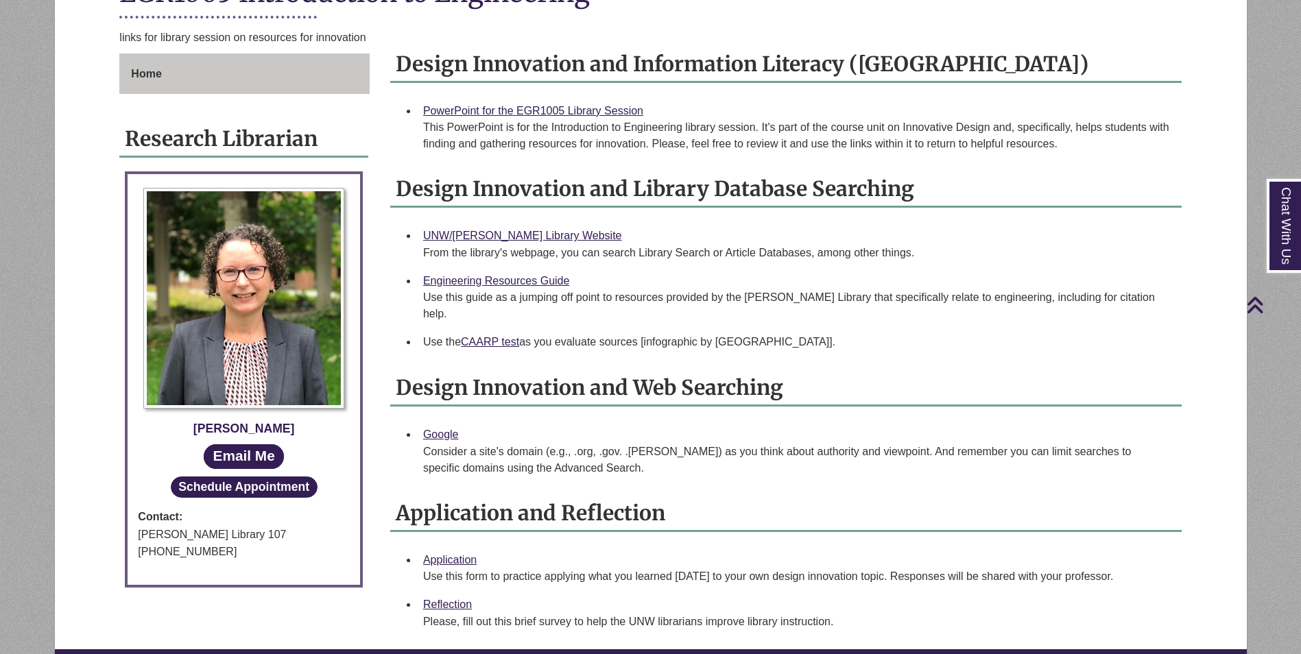
drag, startPoint x: 422, startPoint y: 562, endPoint x: 420, endPoint y: 555, distance: 7.2
click at [420, 555] on li "Application Use this form to practice applying what you learned [DATE] to your …" at bounding box center [797, 568] width 758 height 45
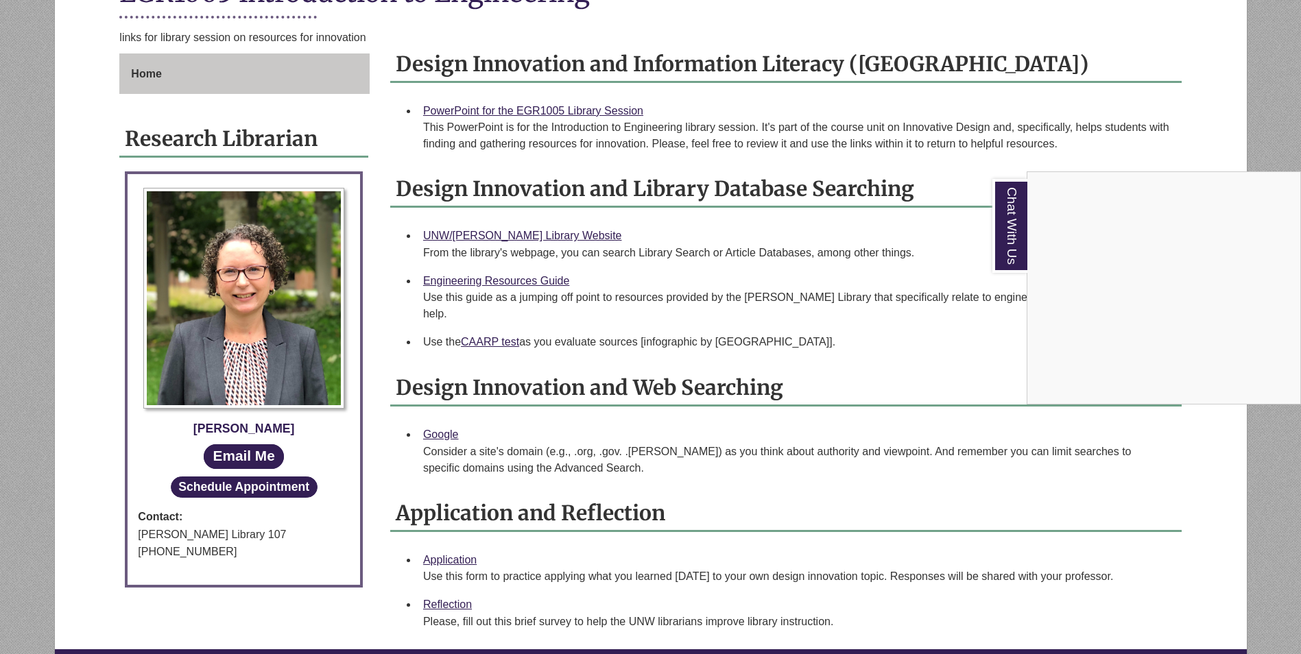
click at [403, 559] on div "Chat With Us" at bounding box center [650, 327] width 1301 height 654
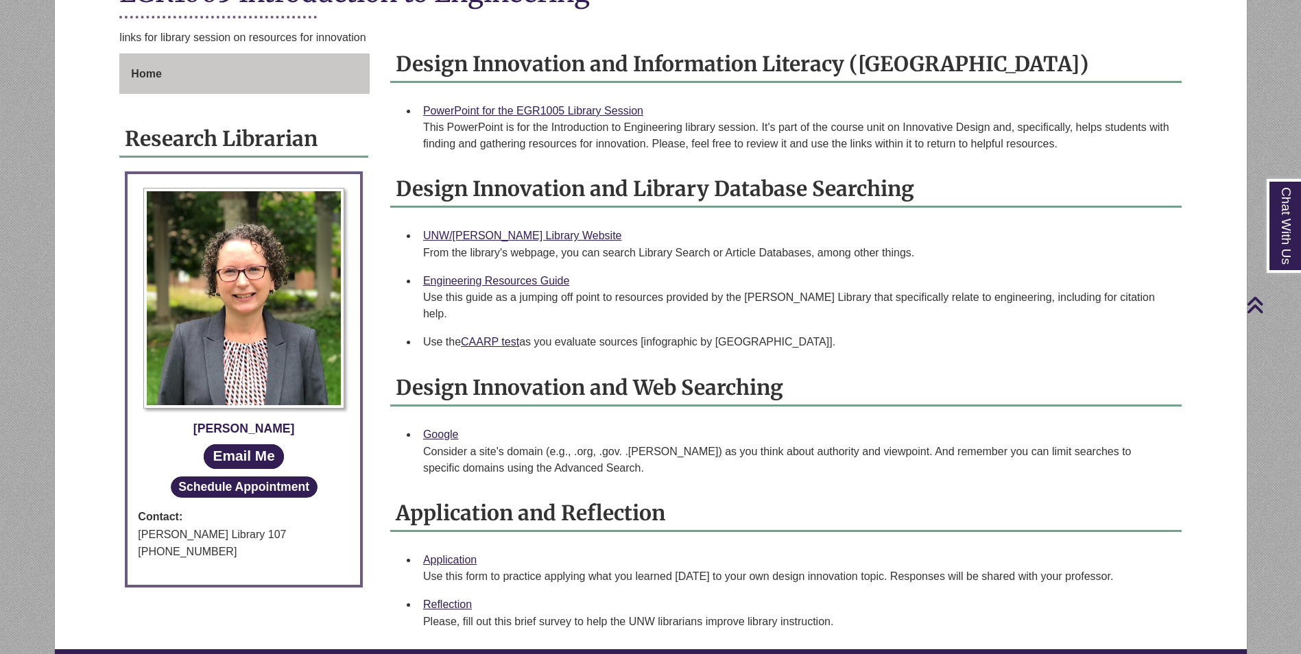
drag, startPoint x: 437, startPoint y: 548, endPoint x: 830, endPoint y: 521, distance: 394.5
click at [830, 521] on div "Application and Reflection Application Use this form to practice applying what …" at bounding box center [785, 566] width 791 height 140
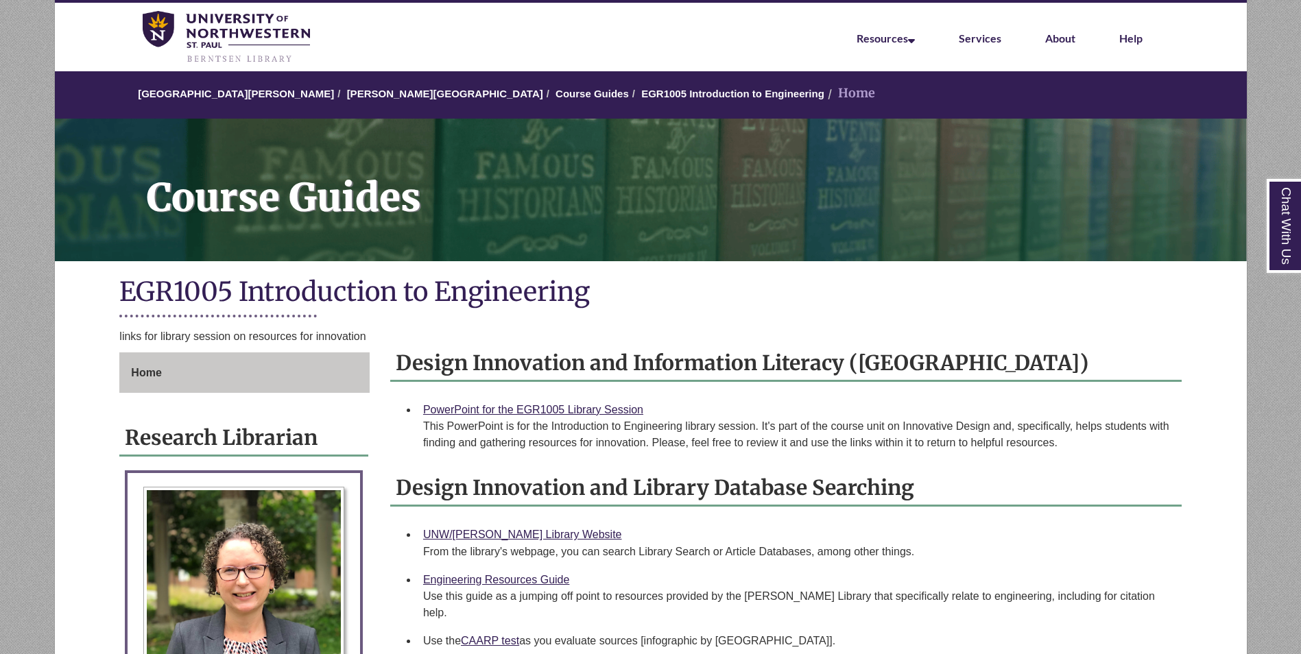
scroll to position [69, 0]
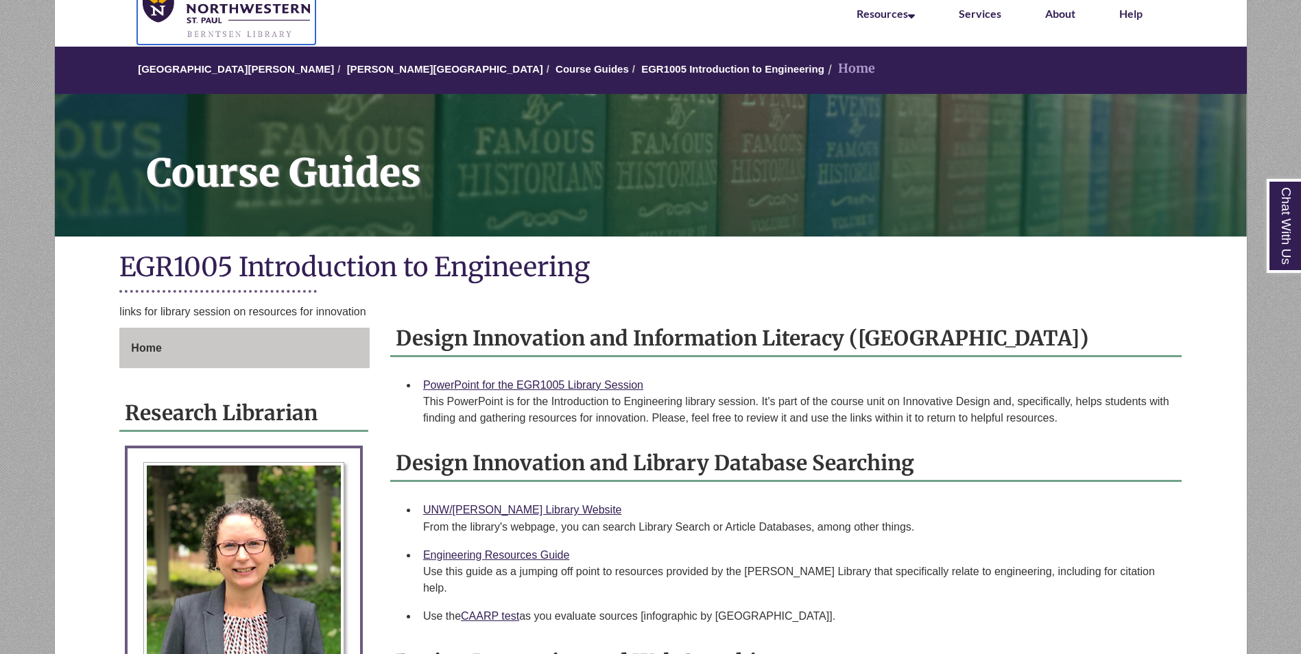
drag, startPoint x: 537, startPoint y: 1, endPoint x: 254, endPoint y: 6, distance: 283.2
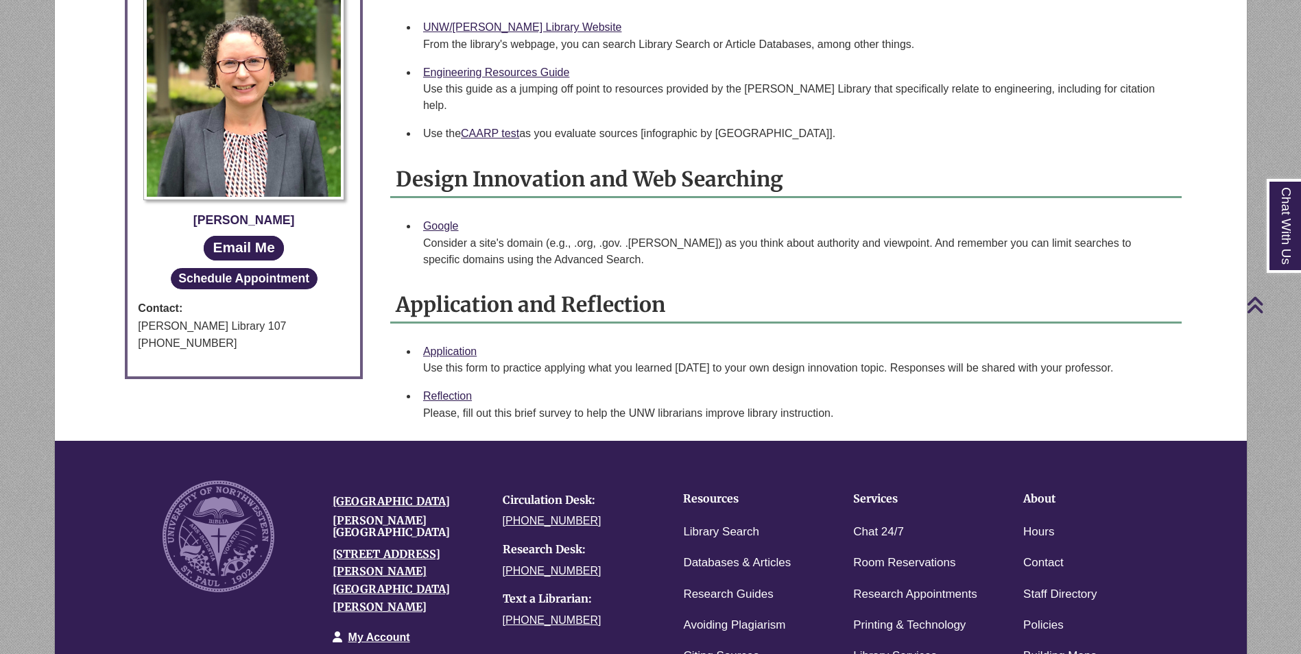
scroll to position [549, 0]
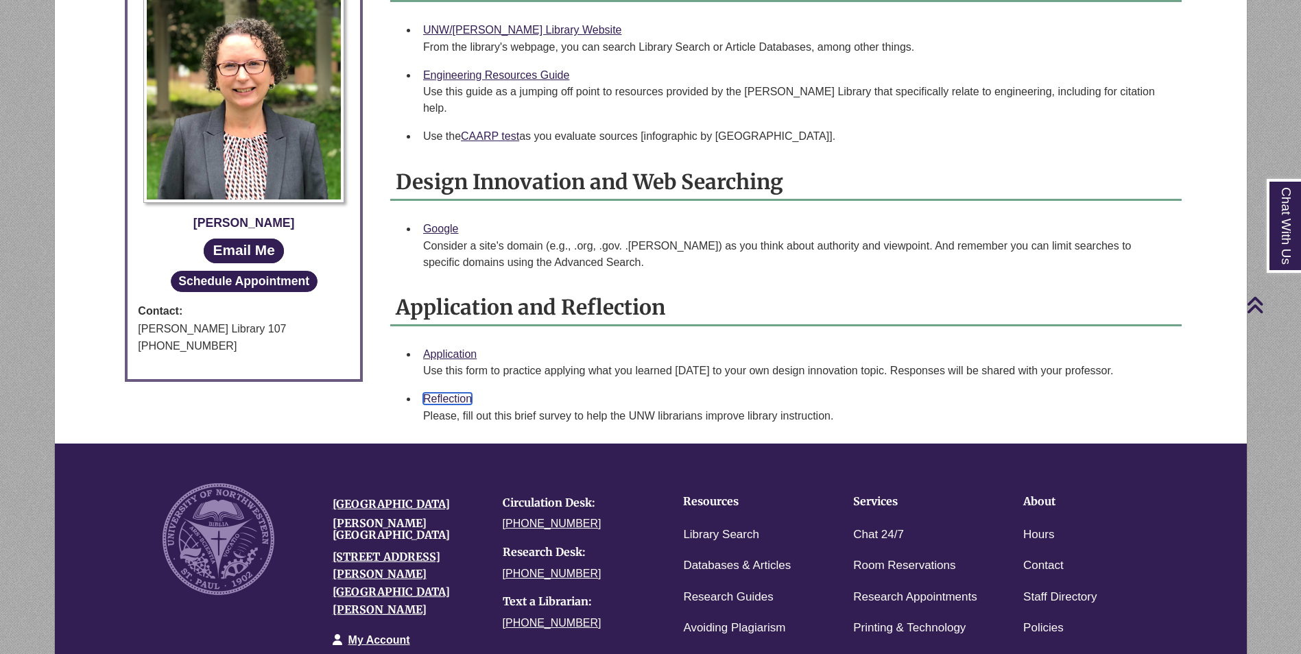
click at [444, 393] on link "Reflection" at bounding box center [447, 399] width 49 height 12
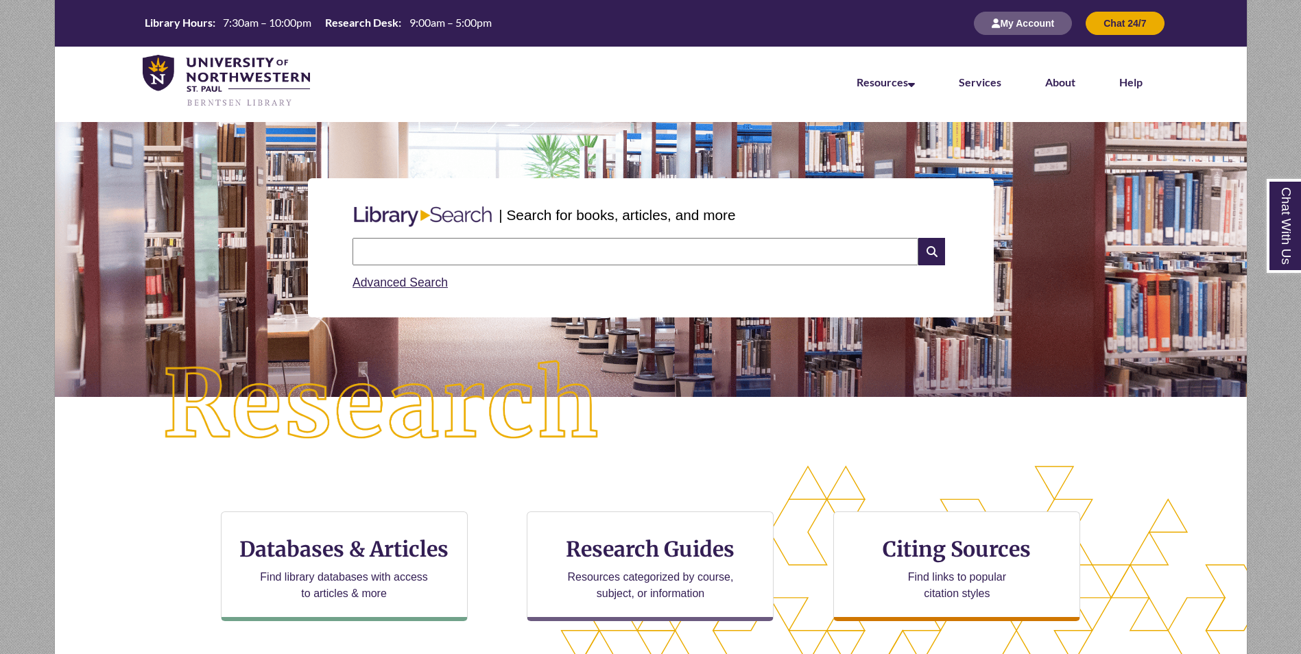
click at [510, 253] on input "text" at bounding box center [635, 251] width 566 height 27
click at [556, 217] on p "| Search for books, articles, and more" at bounding box center [616, 214] width 237 height 21
click at [495, 260] on input "text" at bounding box center [635, 251] width 566 height 27
type input "*"
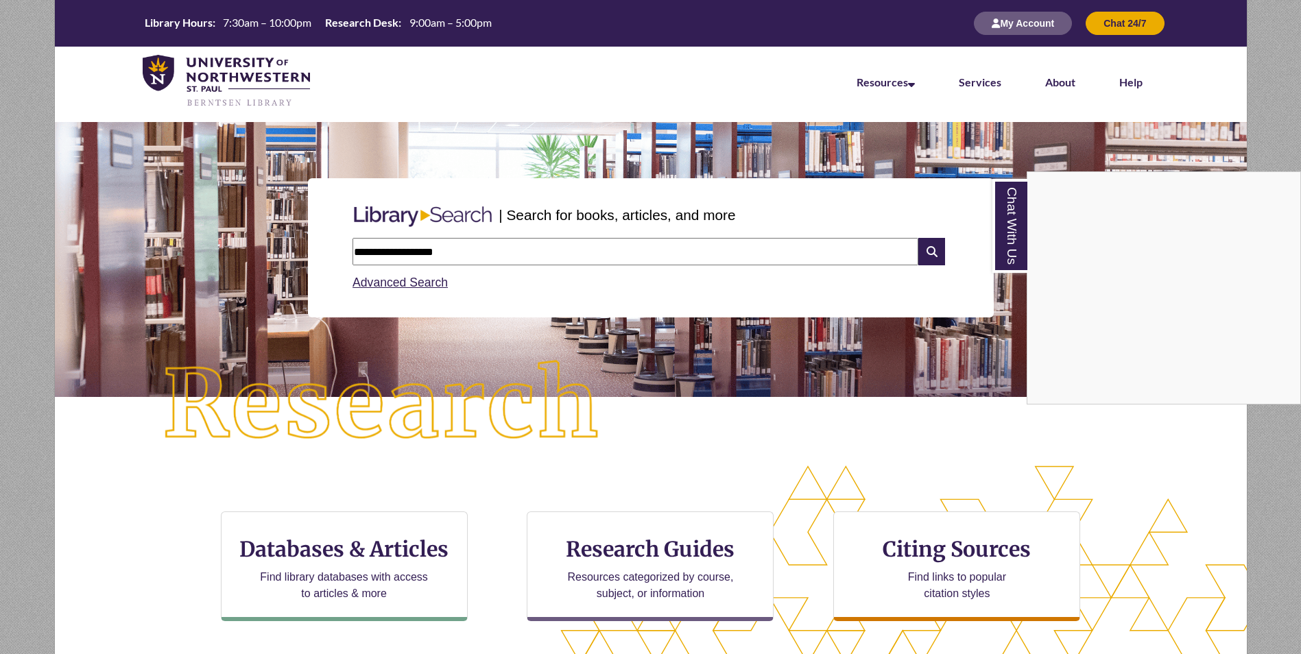
type input "**********"
